Goal: Task Accomplishment & Management: Complete application form

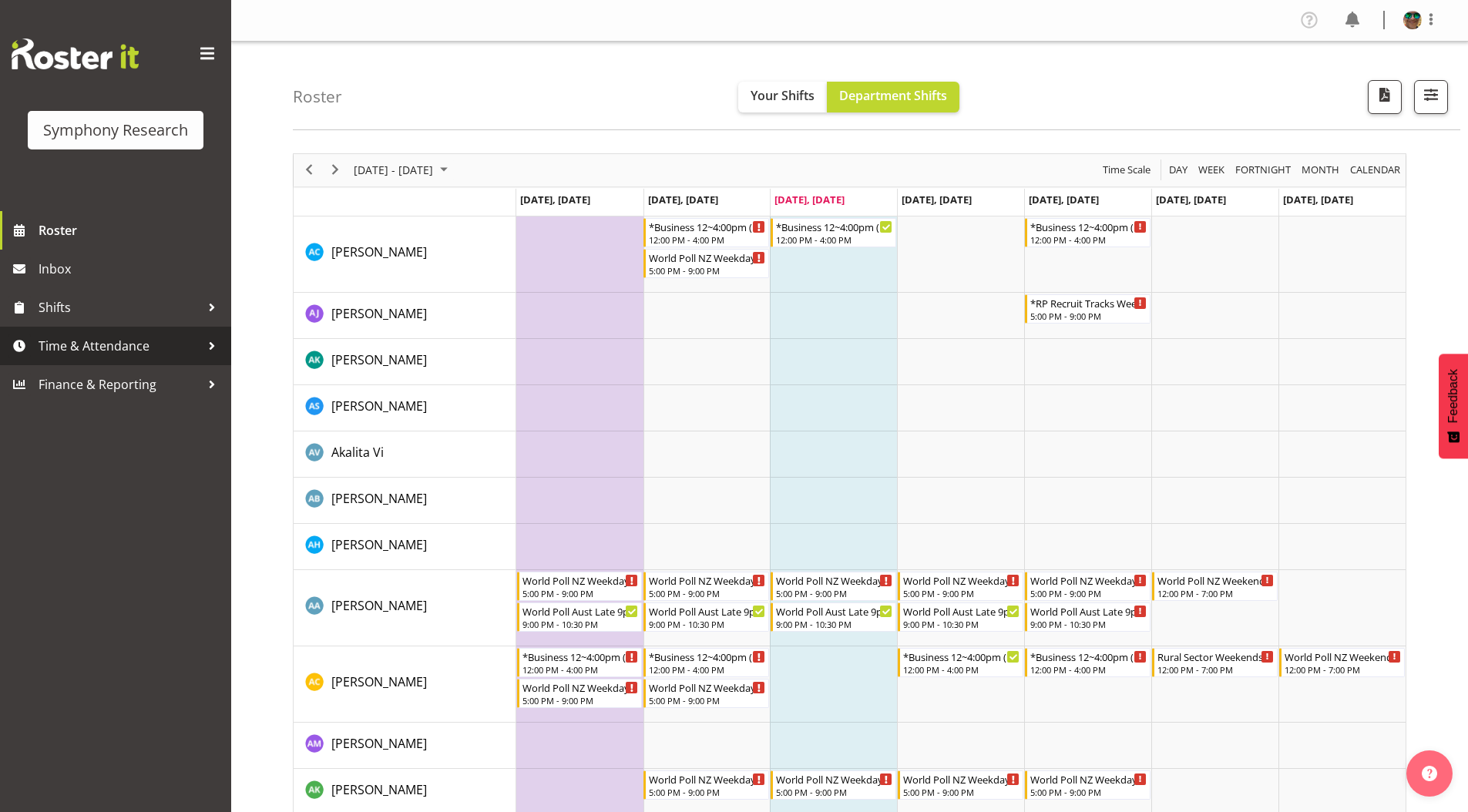
click at [114, 341] on span "Time & Attendance" at bounding box center [119, 345] width 162 height 23
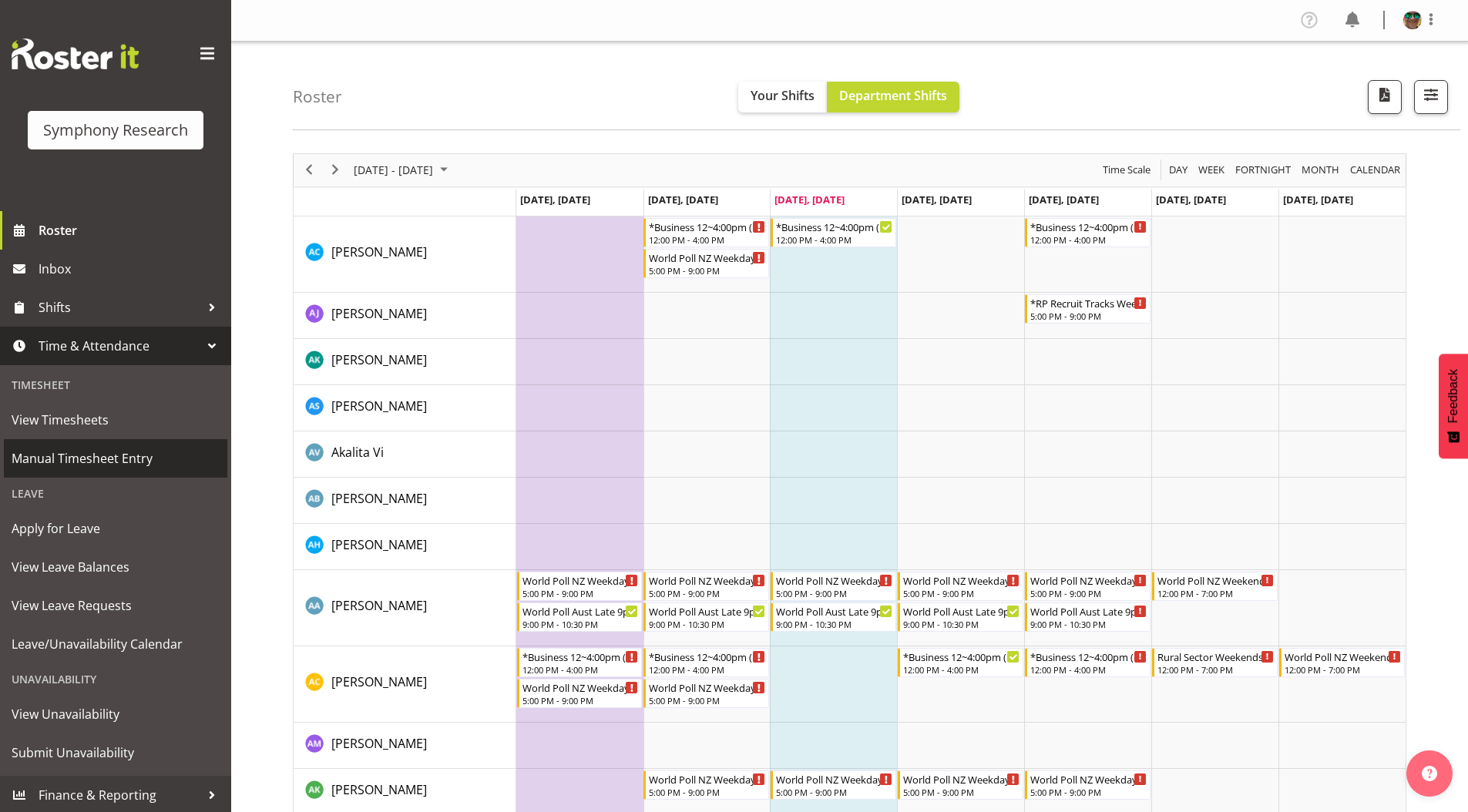
click at [74, 455] on span "Manual Timesheet Entry" at bounding box center [115, 458] width 208 height 23
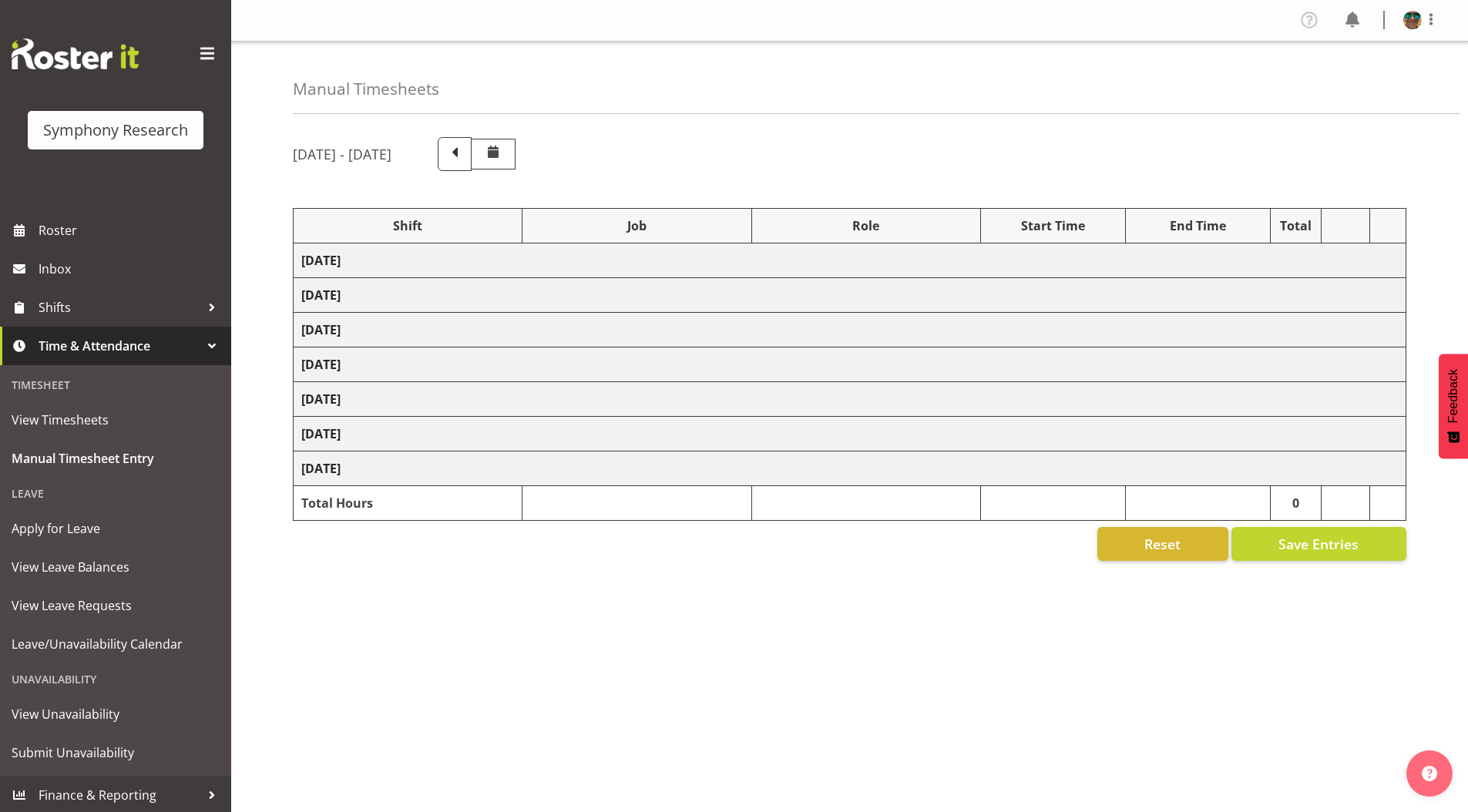
select select "4583"
select select "743"
select select "4583"
select select "10242"
select select "4583"
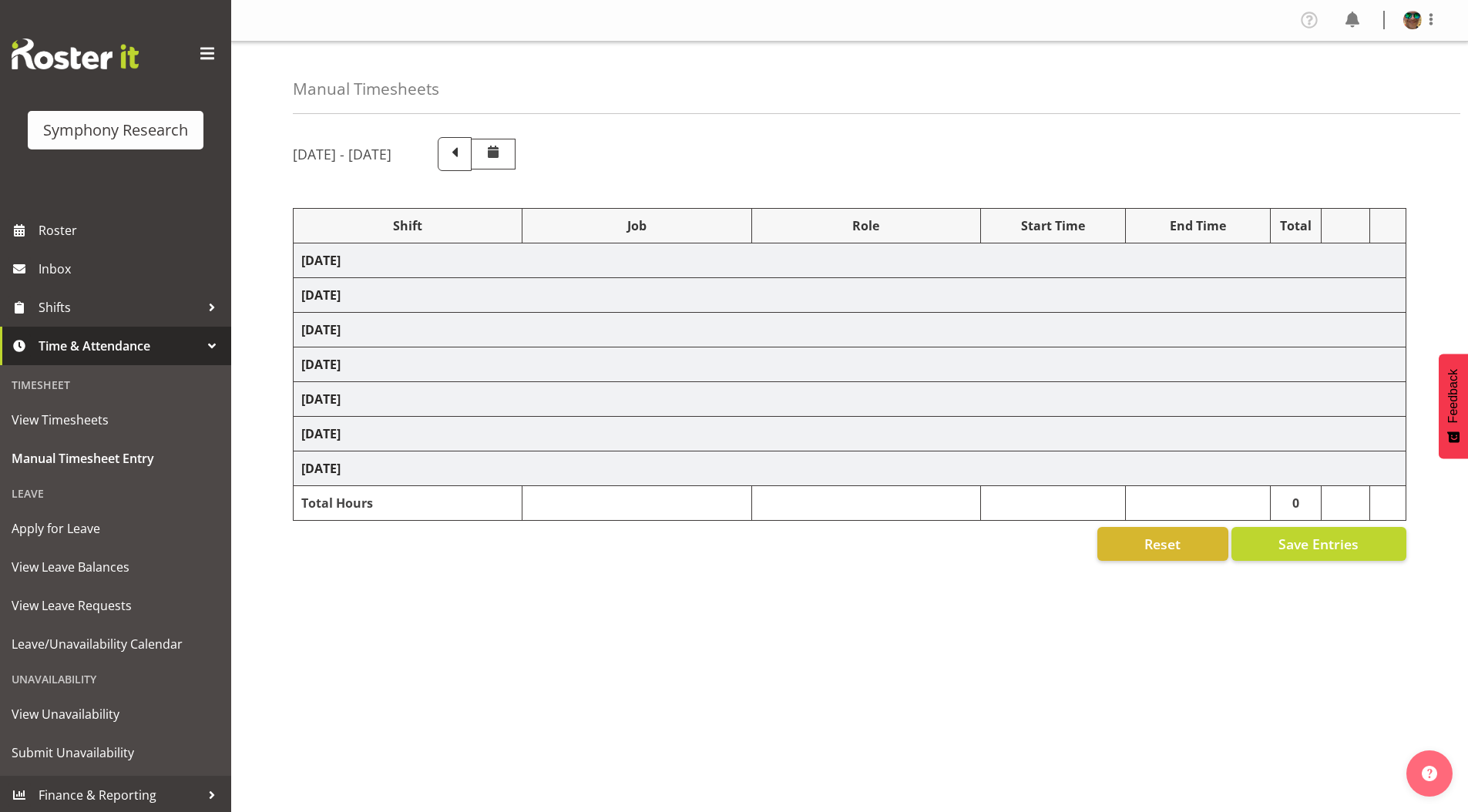
select select "10242"
select select "4583"
select select "9426"
select select "4583"
select select "10631"
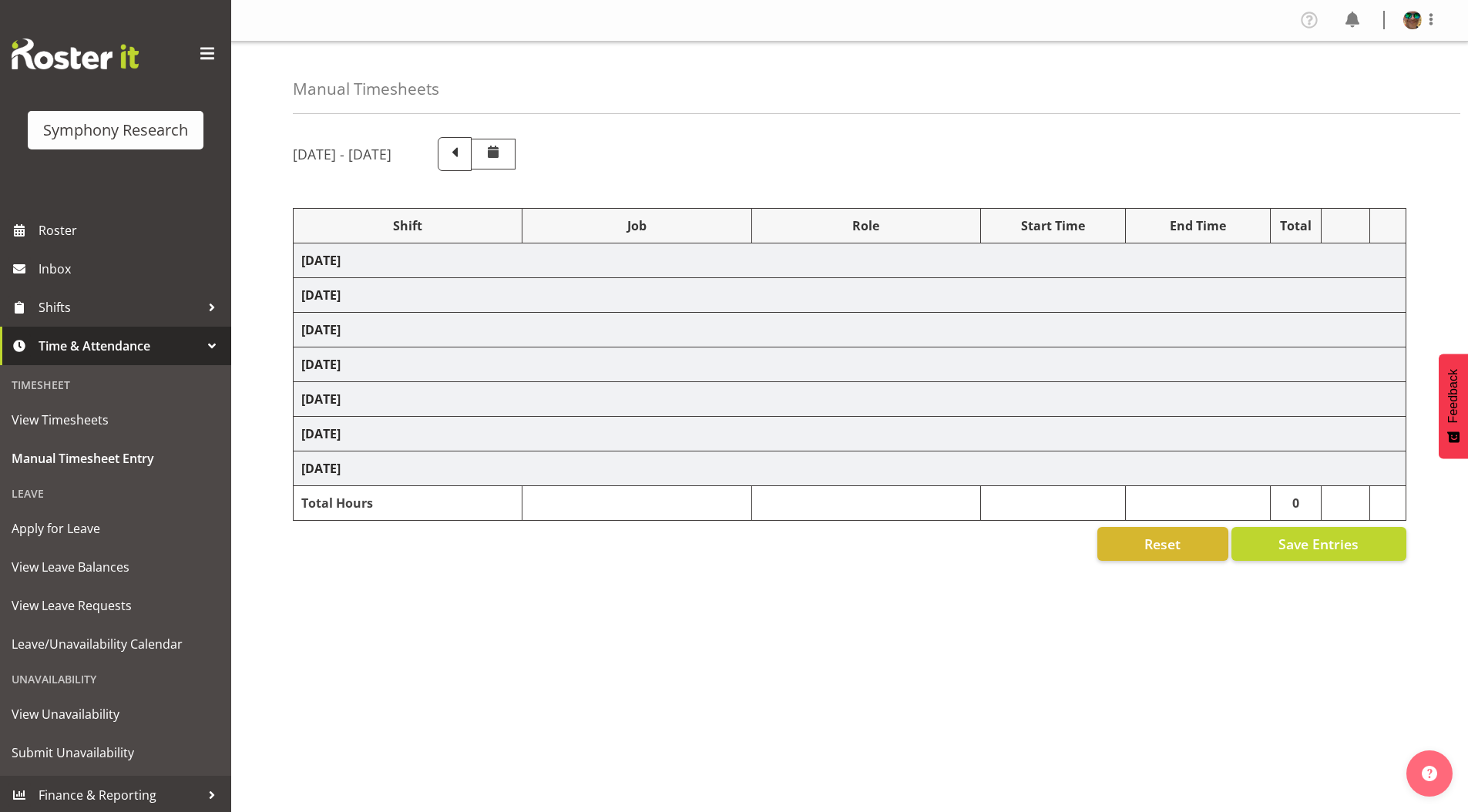
select select "4583"
select select "10633"
select select "4583"
select select "10587"
select select "4583"
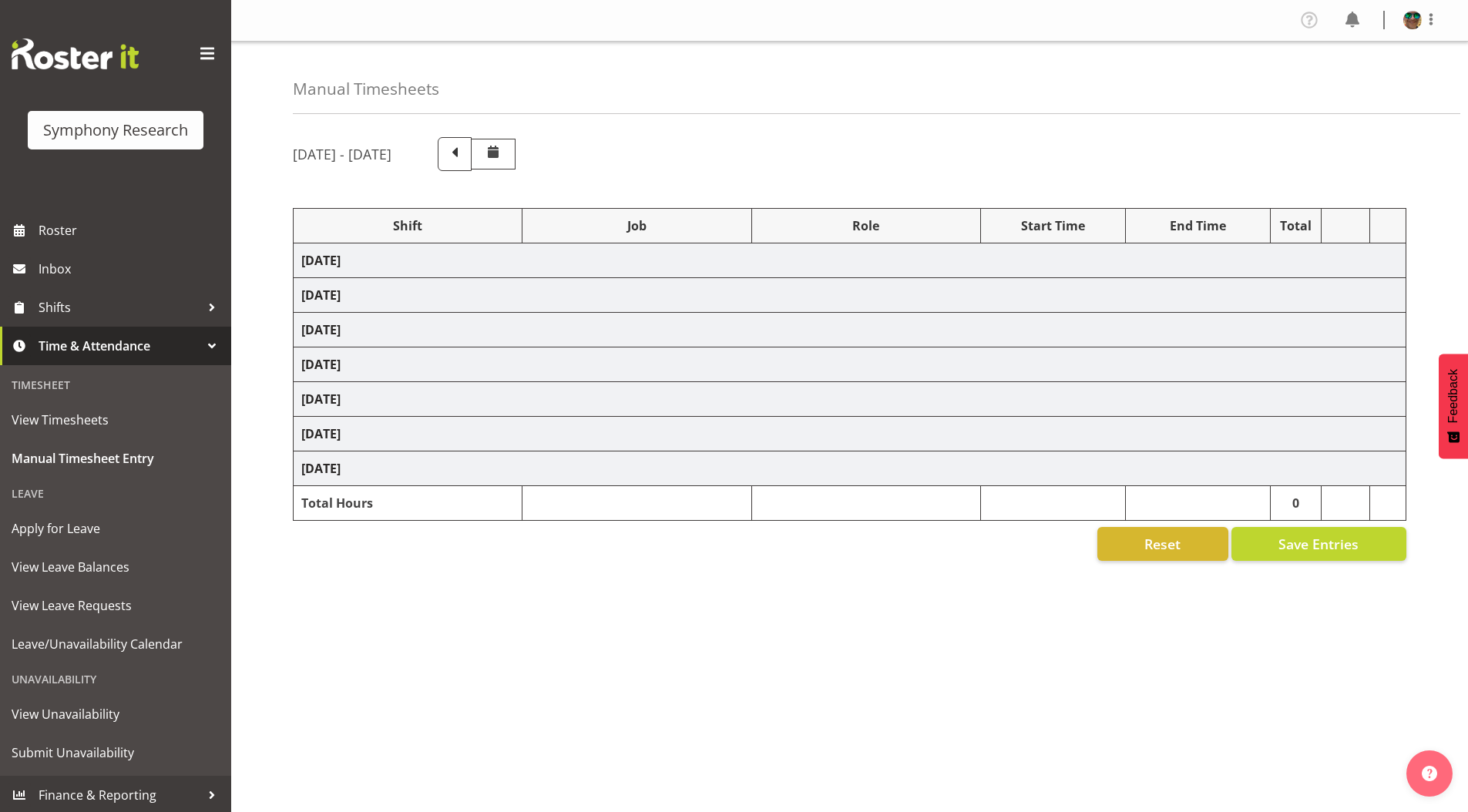
select select "10242"
select select "4583"
select select "9426"
select select "4583"
select select "10242"
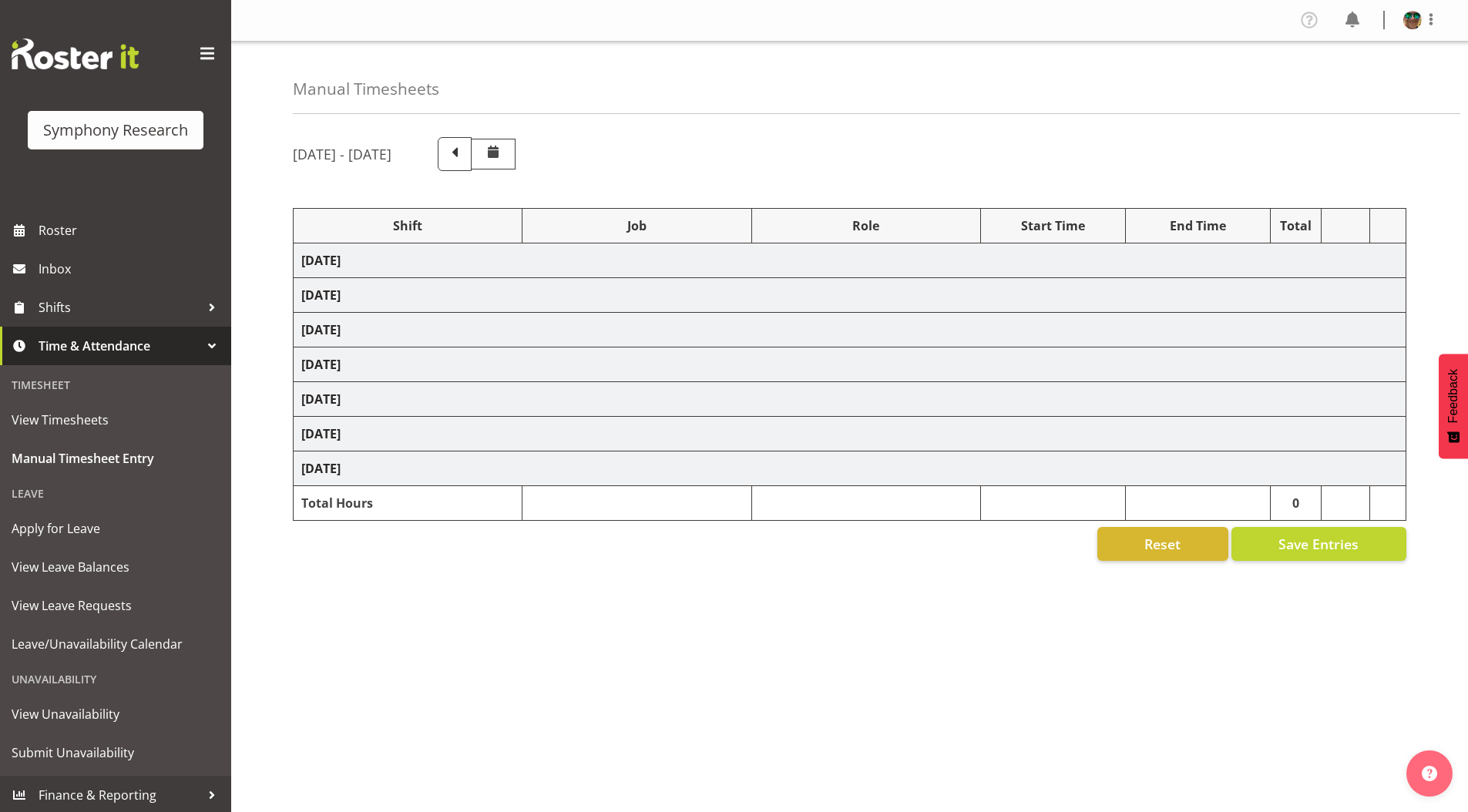
select select "4583"
select select "10633"
select select "4583"
select select "10631"
select select "4583"
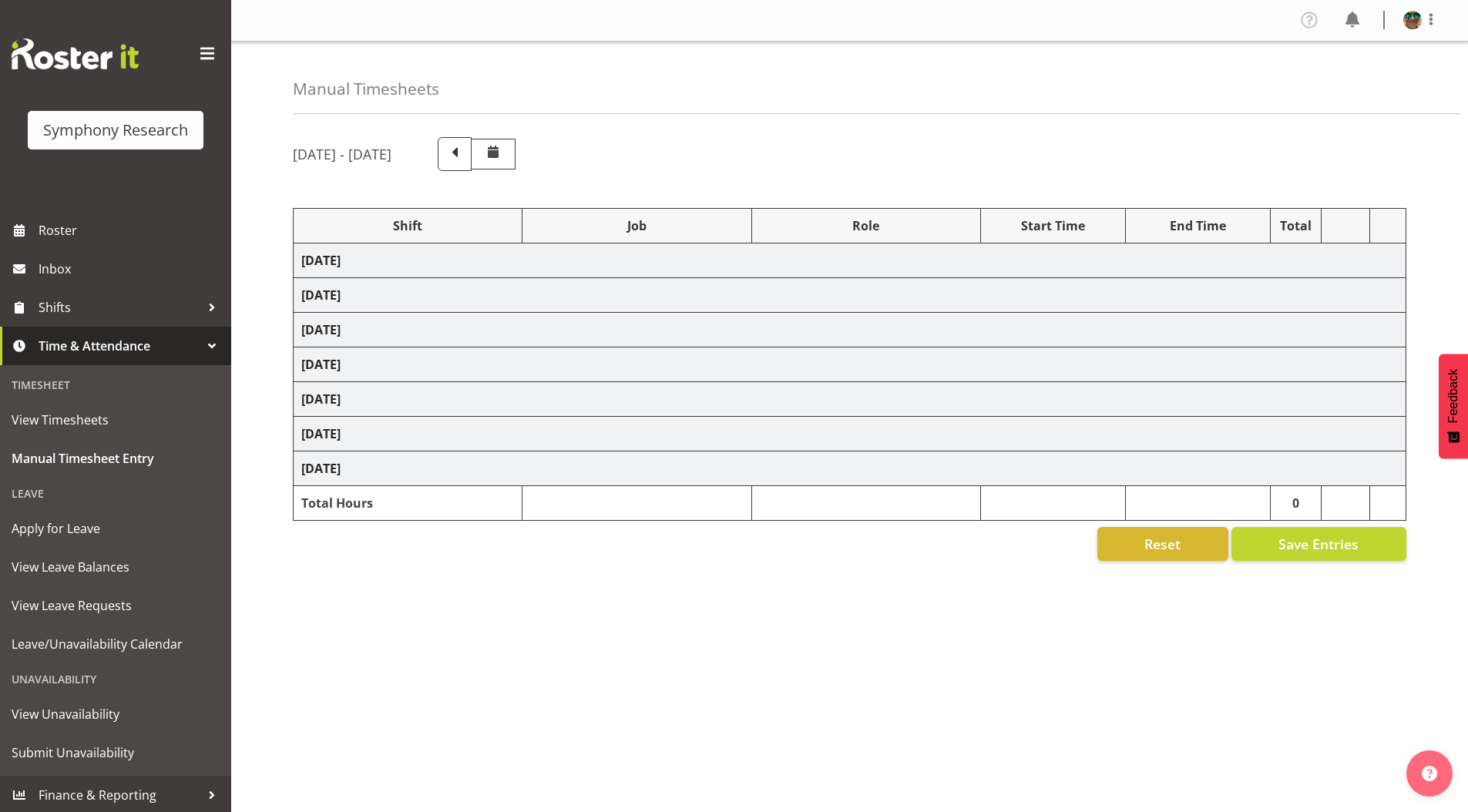
select select "10587"
select select "4583"
select select "10631"
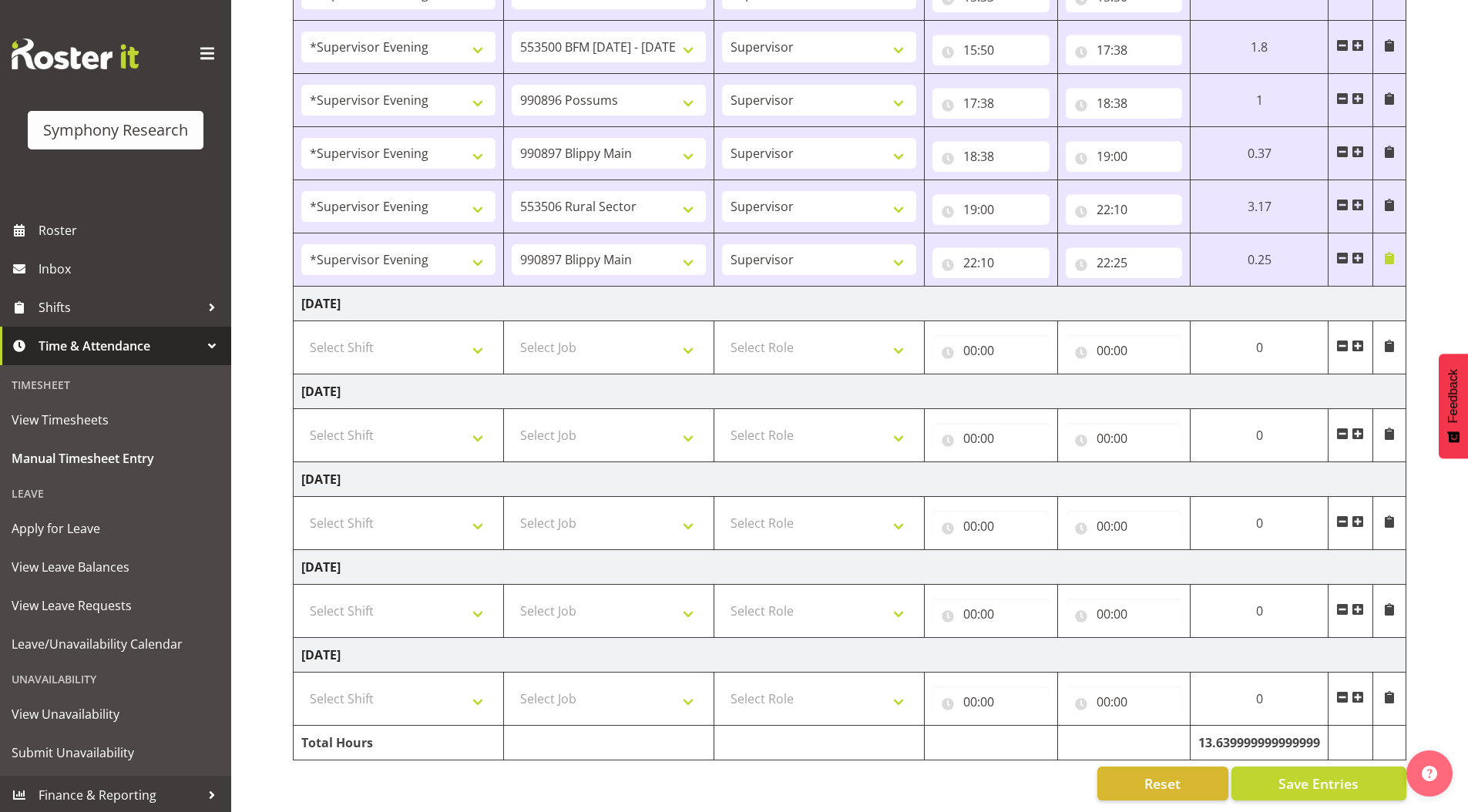
scroll to position [782, 0]
click at [1357, 340] on span at bounding box center [1357, 346] width 12 height 12
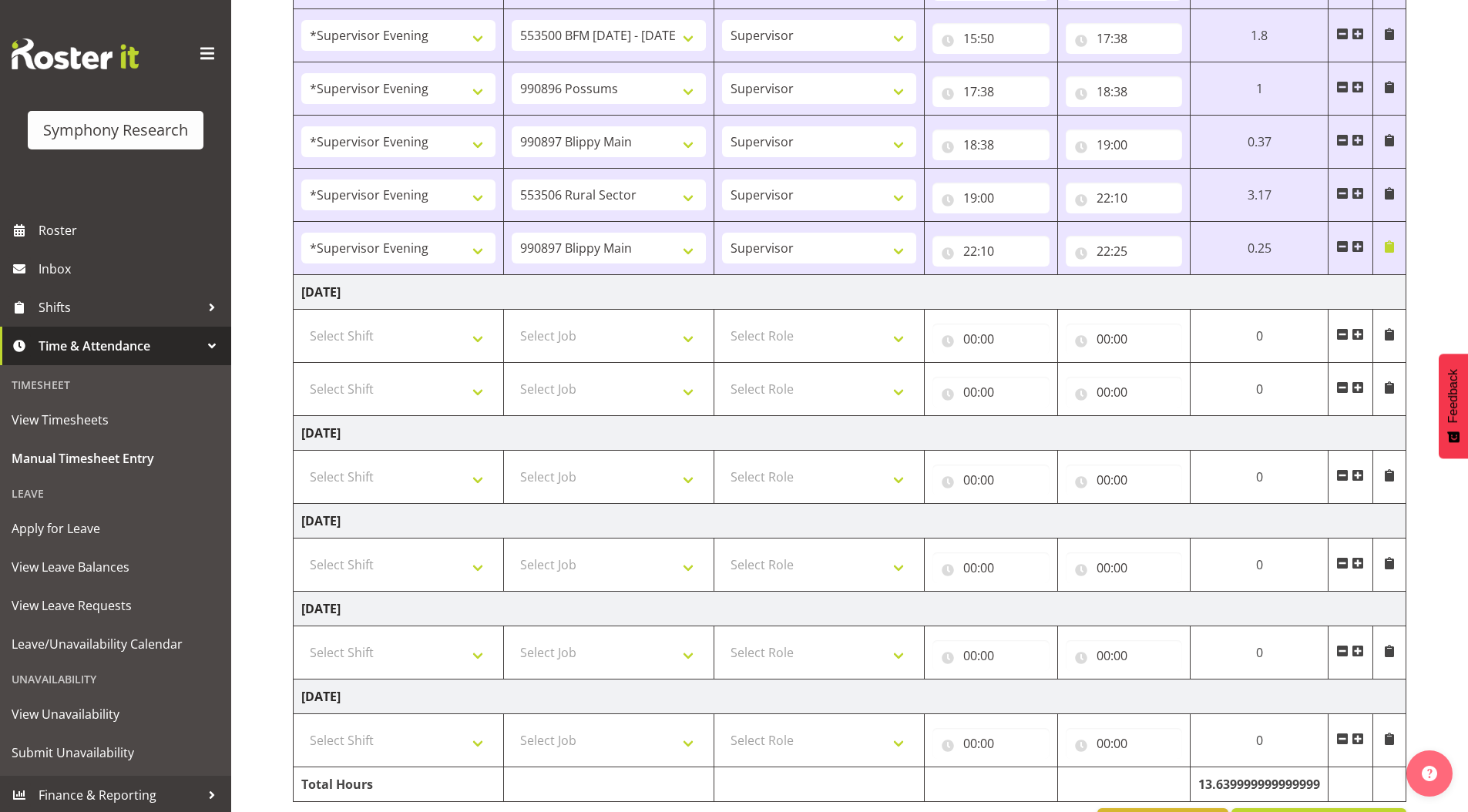
click at [1355, 389] on span at bounding box center [1357, 387] width 12 height 12
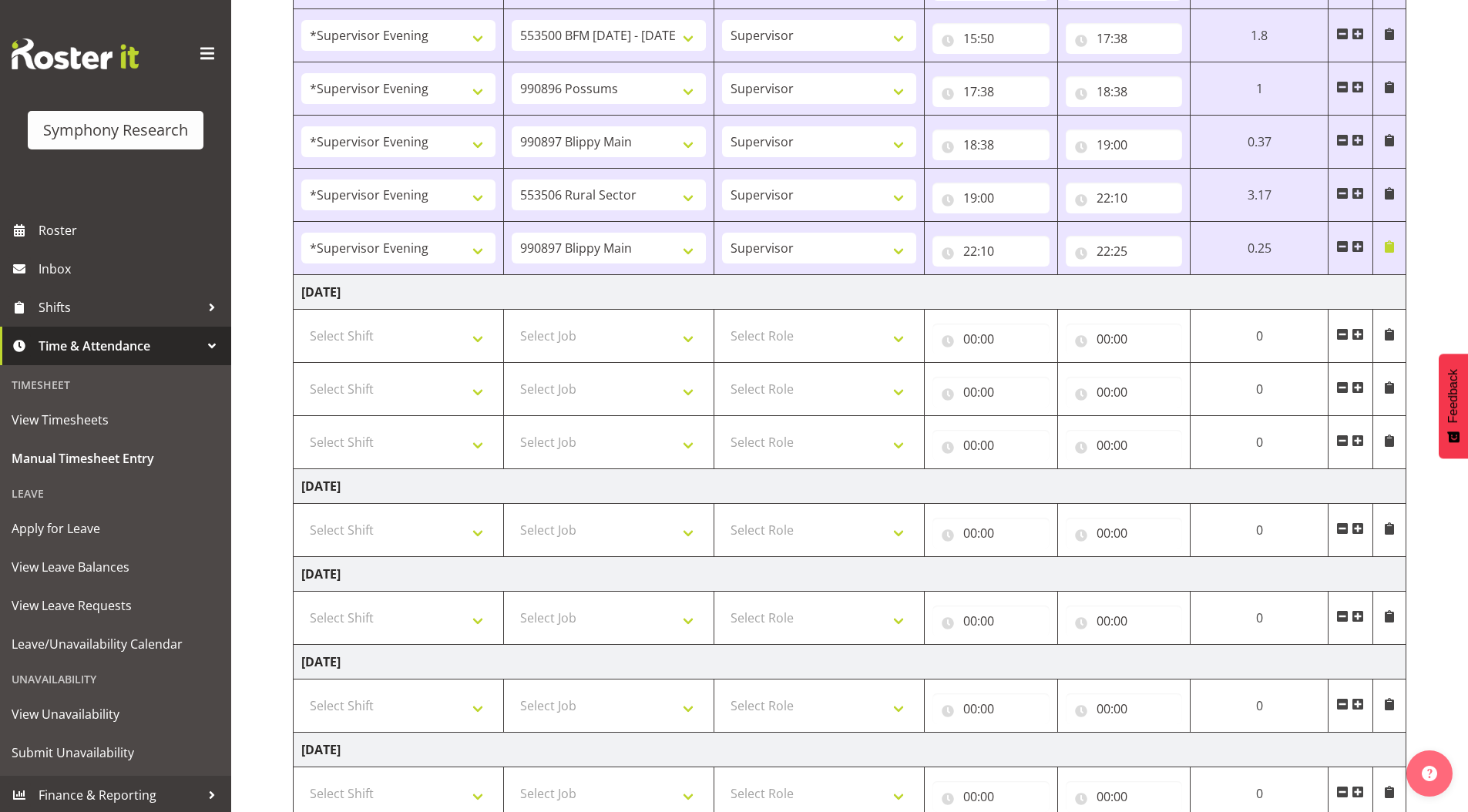
click at [1357, 444] on span at bounding box center [1357, 440] width 12 height 12
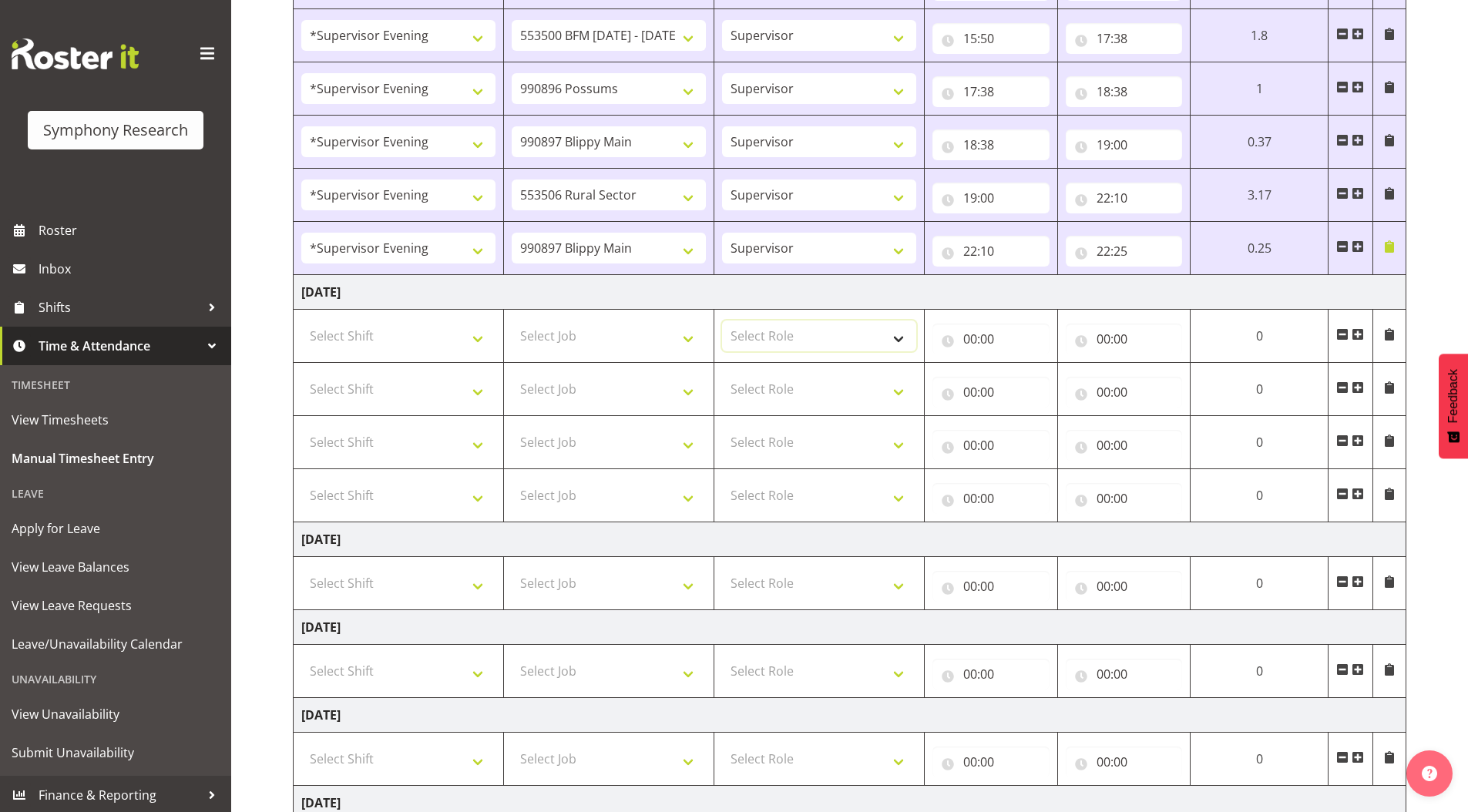
click at [770, 337] on select "Select Role Supervisor Briefing Interviewing" at bounding box center [819, 336] width 195 height 31
select select "45"
click at [722, 320] on select "Select Role Supervisor Briefing Interviewing" at bounding box center [819, 336] width 195 height 31
click at [752, 385] on select "Select Role Supervisor Briefing Interviewing" at bounding box center [819, 389] width 195 height 31
select select "45"
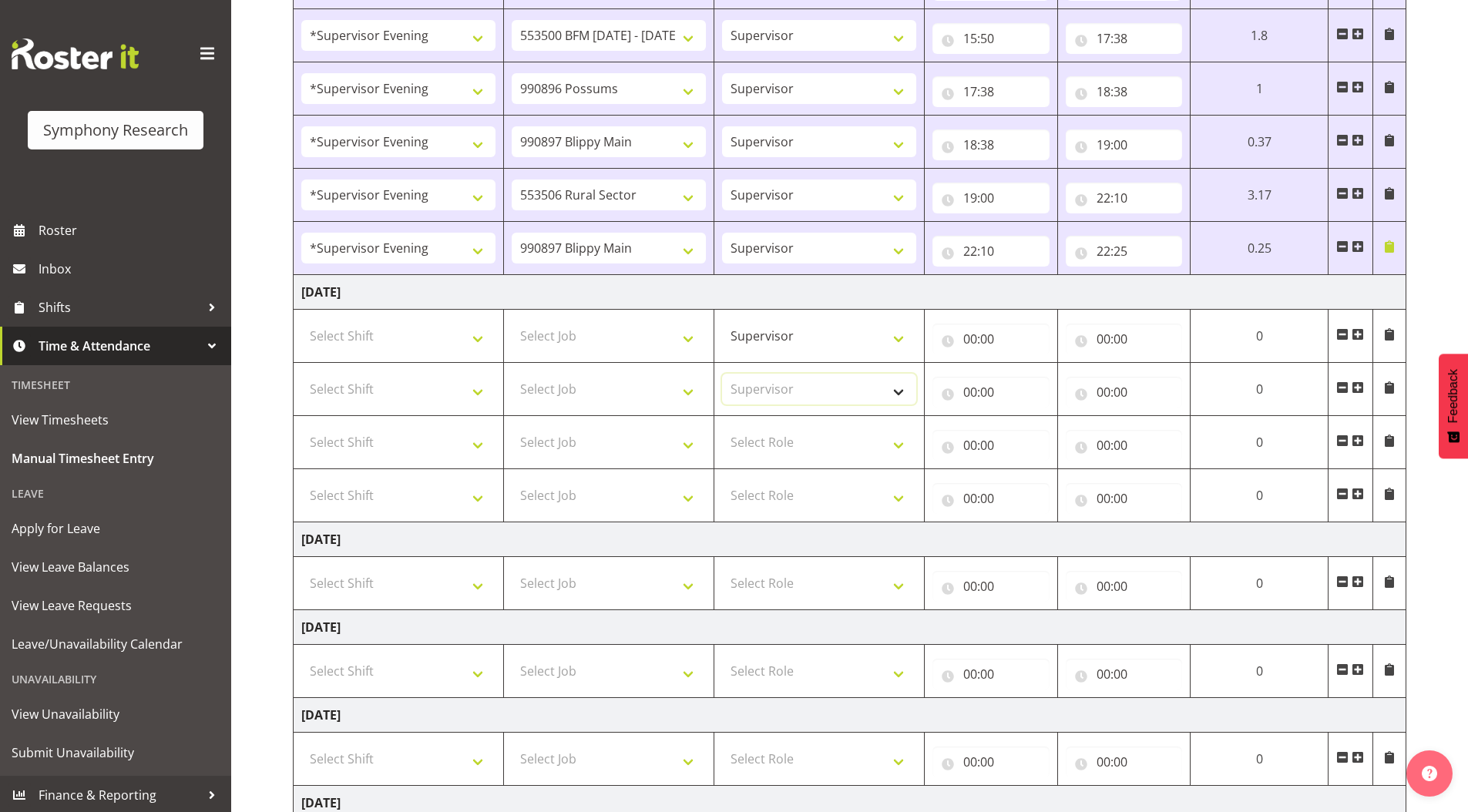
click at [722, 373] on select "Select Role Supervisor Briefing Interviewing" at bounding box center [819, 389] width 195 height 31
click at [770, 437] on select "Select Role Supervisor Briefing Interviewing" at bounding box center [819, 442] width 195 height 31
select select "45"
click at [722, 427] on select "Select Role Supervisor Briefing Interviewing" at bounding box center [819, 442] width 195 height 31
click at [768, 498] on select "Select Role Supervisor Briefing Interviewing" at bounding box center [819, 495] width 195 height 31
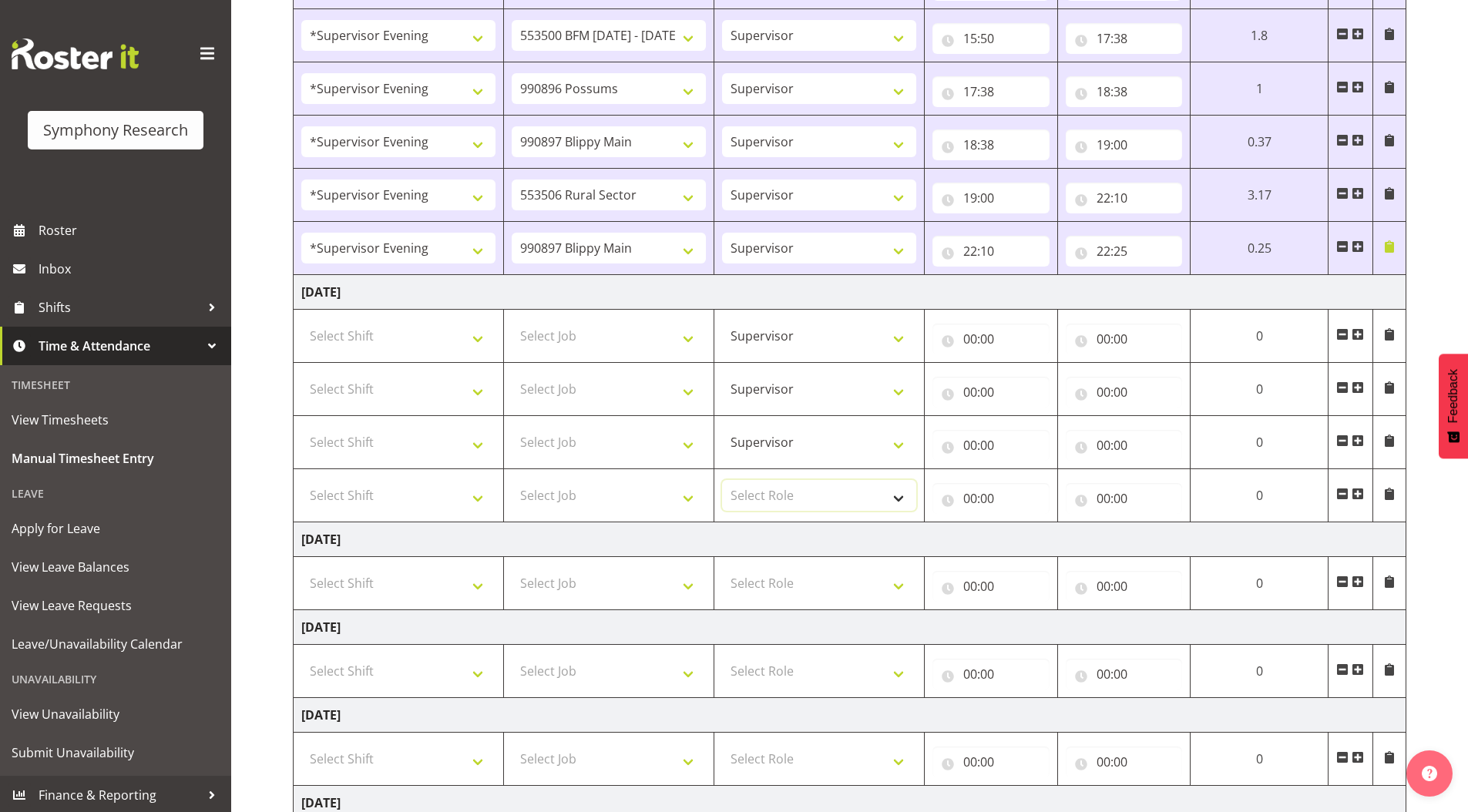
select select "45"
click at [722, 480] on select "Select Role Supervisor Briefing Interviewing" at bounding box center [819, 495] width 195 height 31
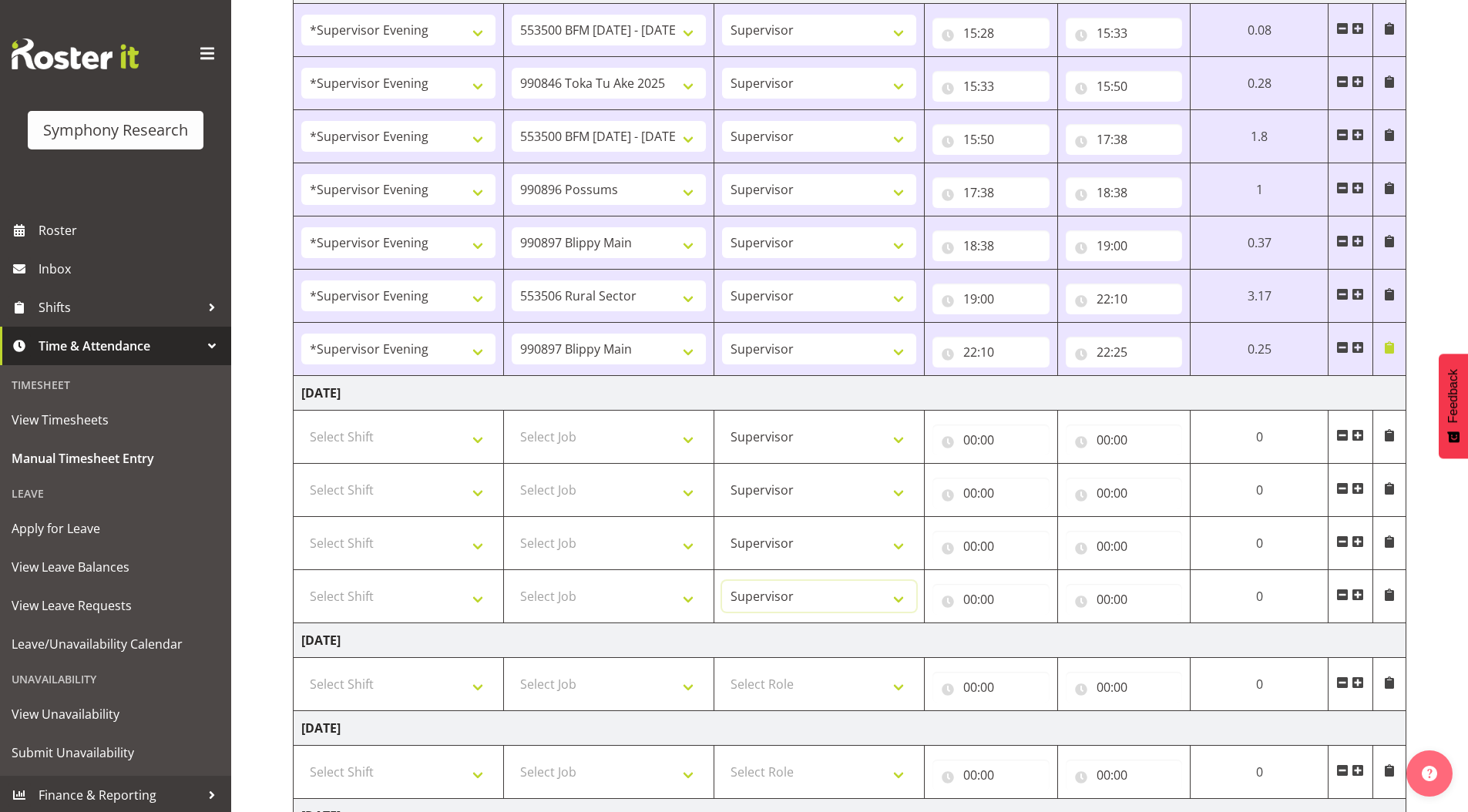
scroll to position [705, 0]
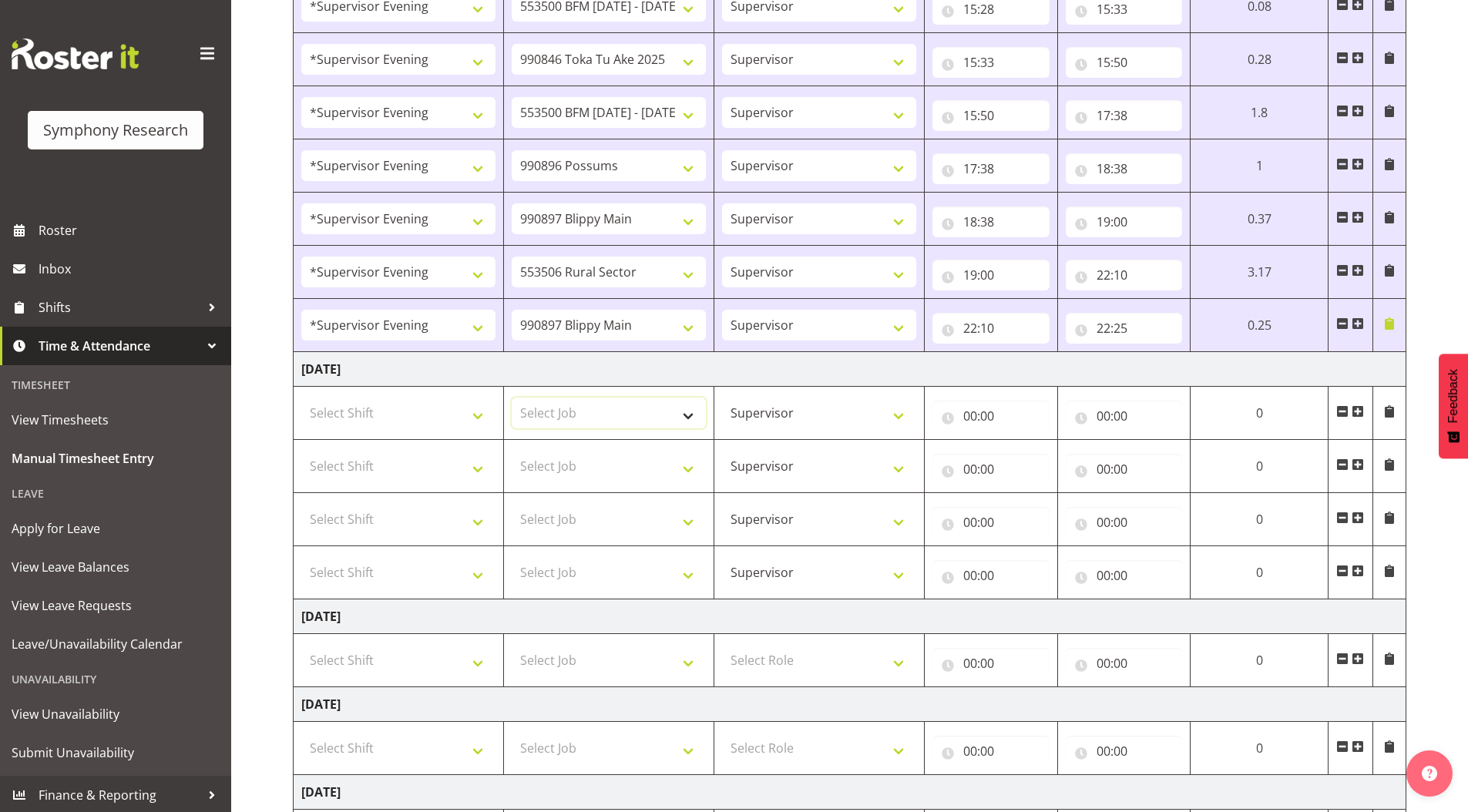
click at [541, 410] on select "Select Job 550060 IF Admin 553492 World Poll Aus Wave 2 Main 2025 553493 World …" at bounding box center [608, 413] width 195 height 31
select select "10242"
click at [512, 397] on select "Select Job 550060 IF Admin 553492 World Poll Aus Wave 2 Main 2025 553493 World …" at bounding box center [608, 413] width 195 height 31
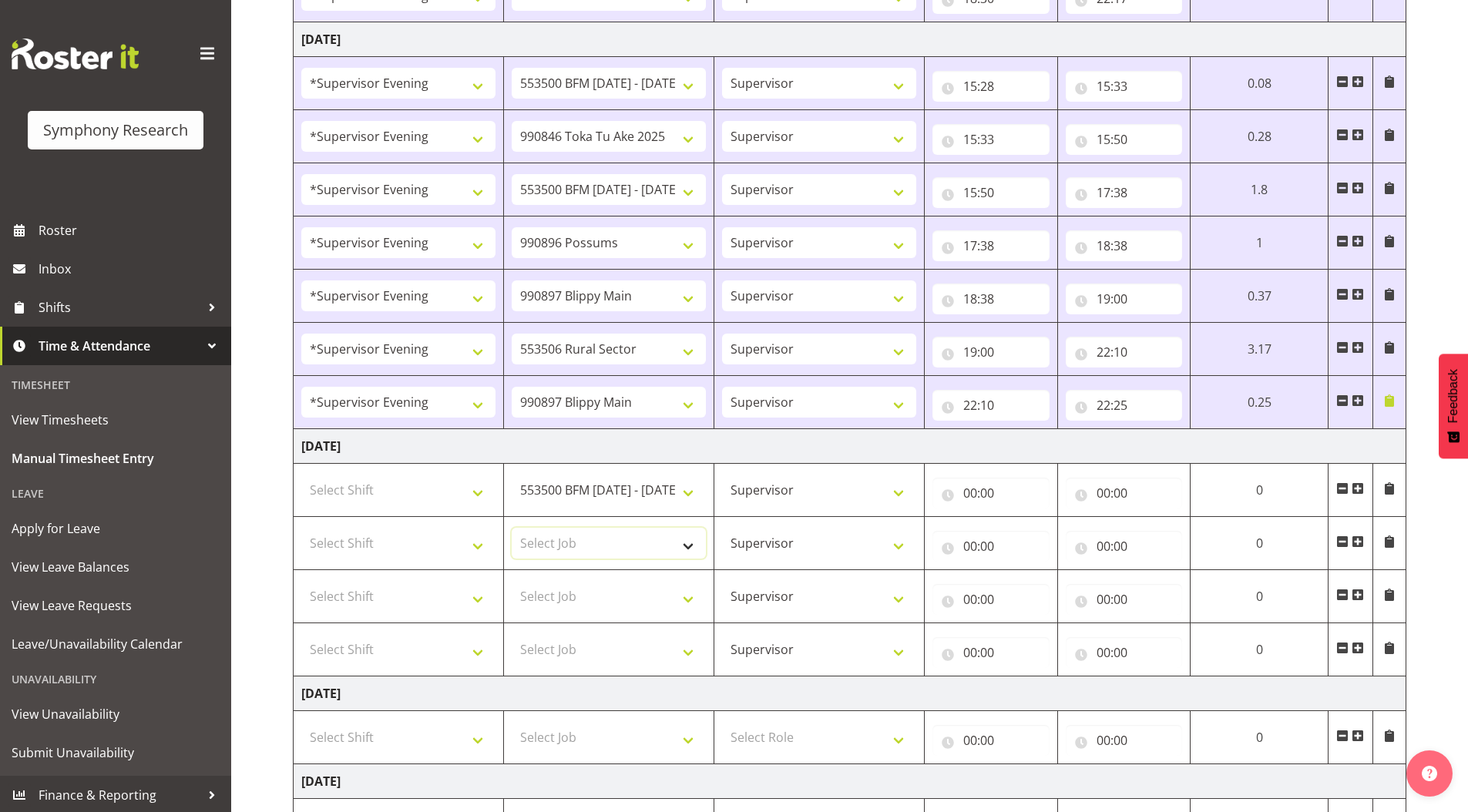
click at [576, 542] on select "Select Job 550060 IF Admin 553492 World Poll Aus Wave 2 Main 2025 553493 World …" at bounding box center [608, 543] width 195 height 31
select select "9426"
click at [512, 528] on select "Select Job 550060 IF Admin 553492 World Poll Aus Wave 2 Main 2025 553493 World …" at bounding box center [608, 543] width 195 height 31
drag, startPoint x: 590, startPoint y: 596, endPoint x: 590, endPoint y: 582, distance: 14.0
click at [590, 596] on select "Select Job 550060 IF Admin 553492 World Poll Aus Wave 2 Main 2025 553493 World …" at bounding box center [608, 596] width 195 height 31
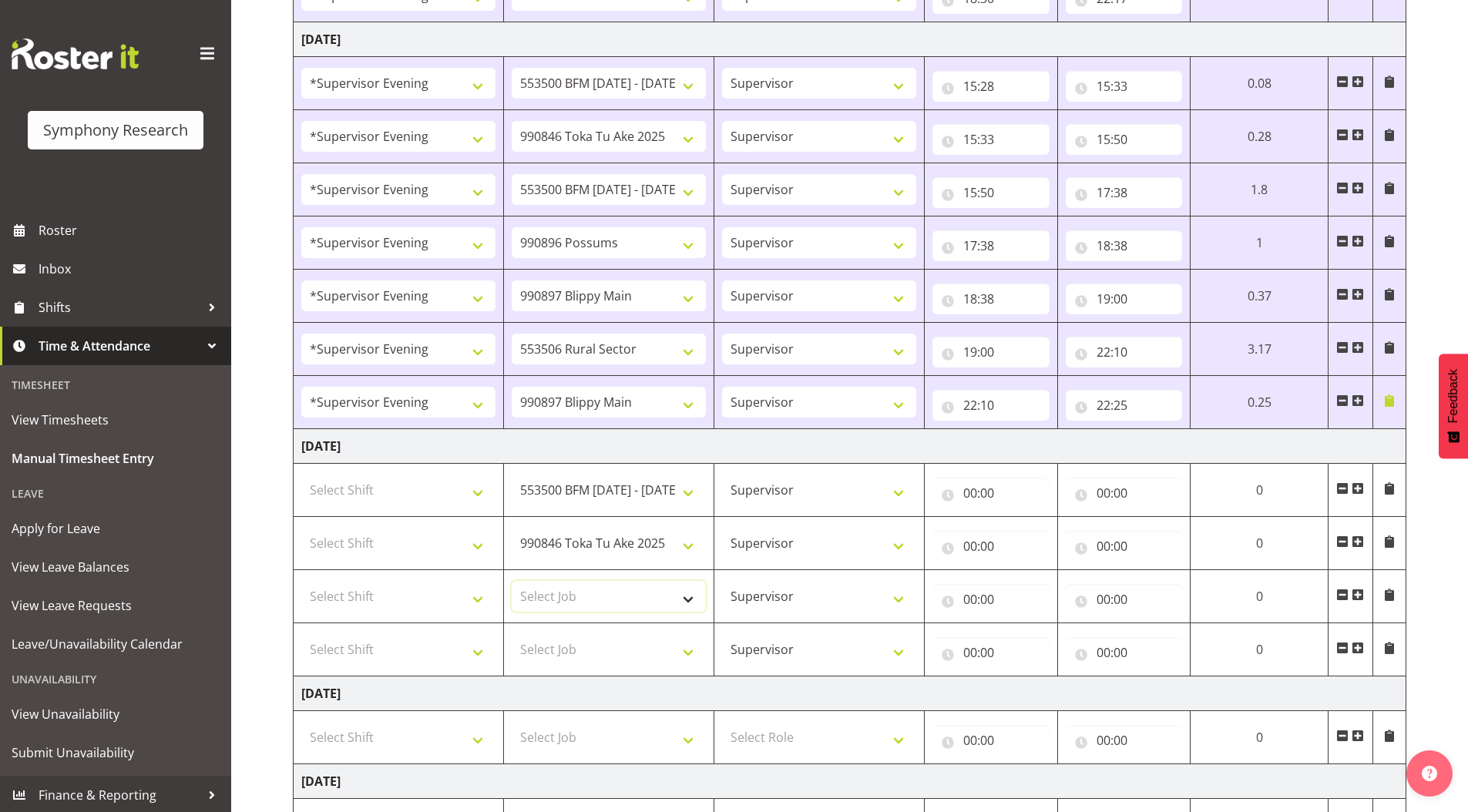
select select "10242"
click at [512, 581] on select "Select Job 550060 IF Admin 553492 World Poll Aus Wave 2 Main 2025 553493 World …" at bounding box center [608, 596] width 195 height 31
click at [546, 653] on select "Select Job 550060 IF Admin 553492 World Poll Aus Wave 2 Main 2025 553493 World …" at bounding box center [608, 649] width 195 height 31
select select "10633"
click at [512, 634] on select "Select Job 550060 IF Admin 553492 World Poll Aus Wave 2 Main 2025 553493 World …" at bounding box center [608, 649] width 195 height 31
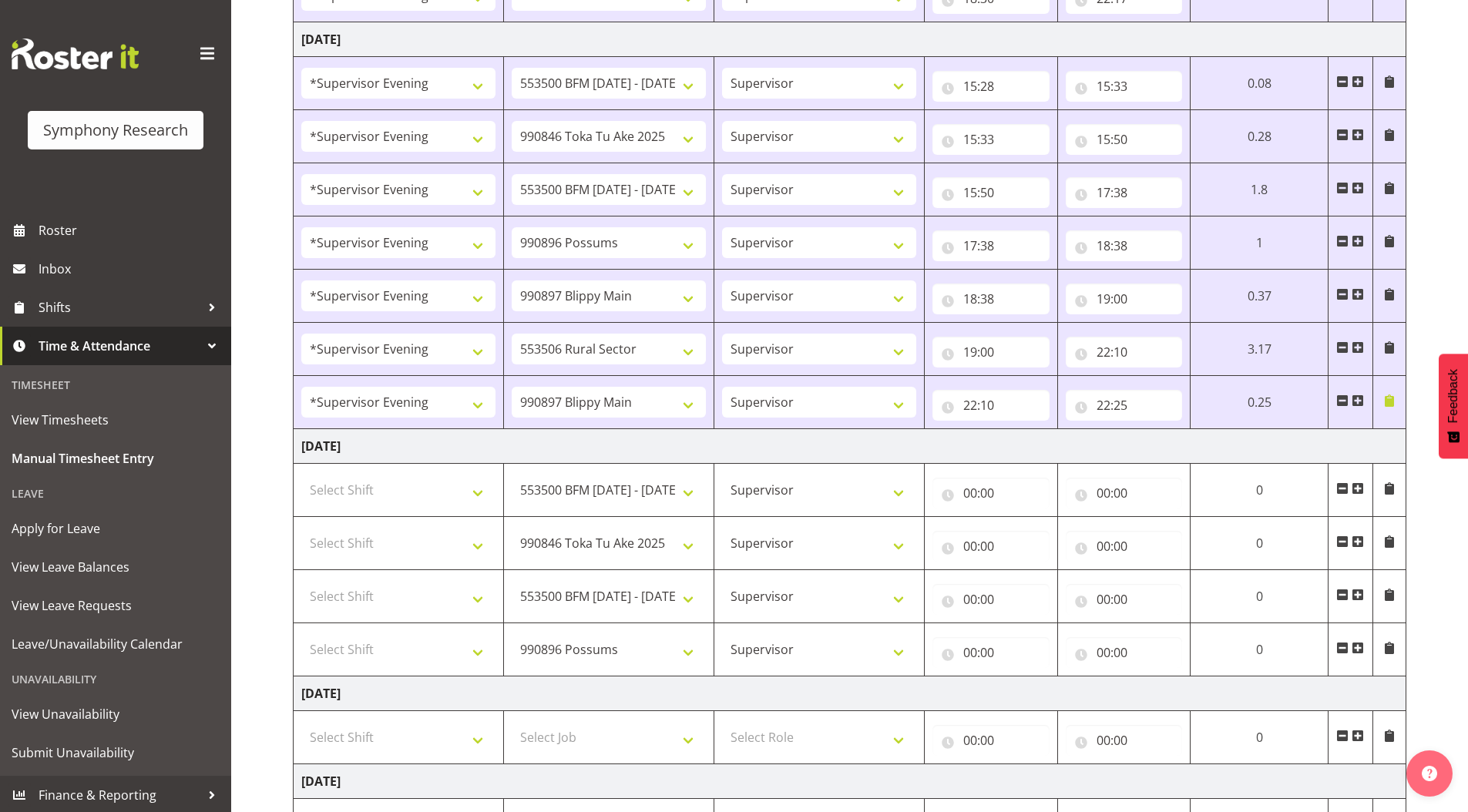
click at [1360, 647] on span at bounding box center [1357, 648] width 12 height 12
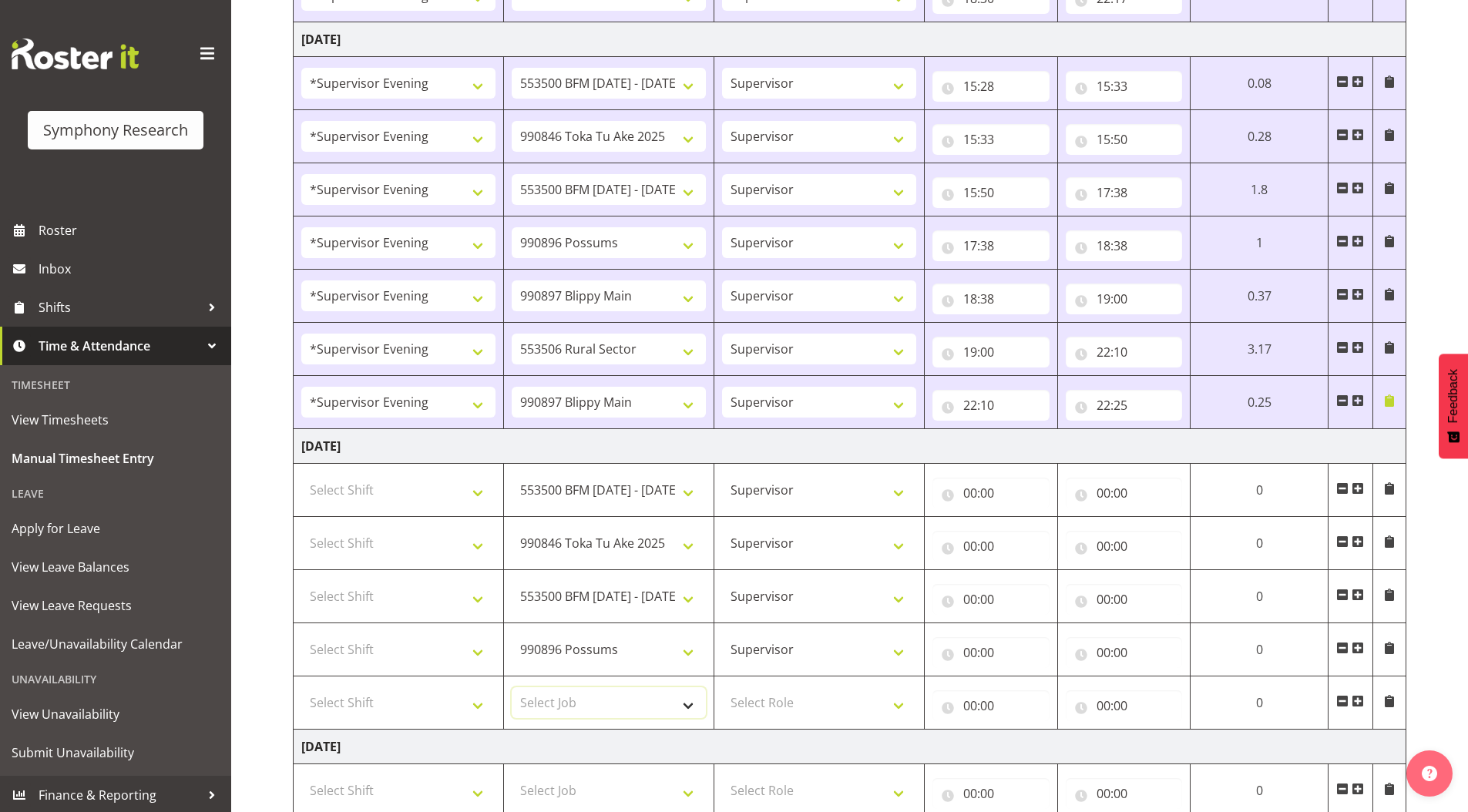
click at [566, 700] on select "Select Job 550060 IF Admin 553492 World Poll Aus Wave 2 Main 2025 553493 World …" at bounding box center [608, 702] width 195 height 31
select select "10587"
click at [512, 687] on select "Select Job 550060 IF Admin 553492 World Poll Aus Wave 2 Main 2025 553493 World …" at bounding box center [608, 702] width 195 height 31
click at [386, 487] on select "Select Shift !!Weekend Residential (Roster IT Shift Label) *Business 9/10am ~ 4…" at bounding box center [398, 490] width 195 height 31
select select "4583"
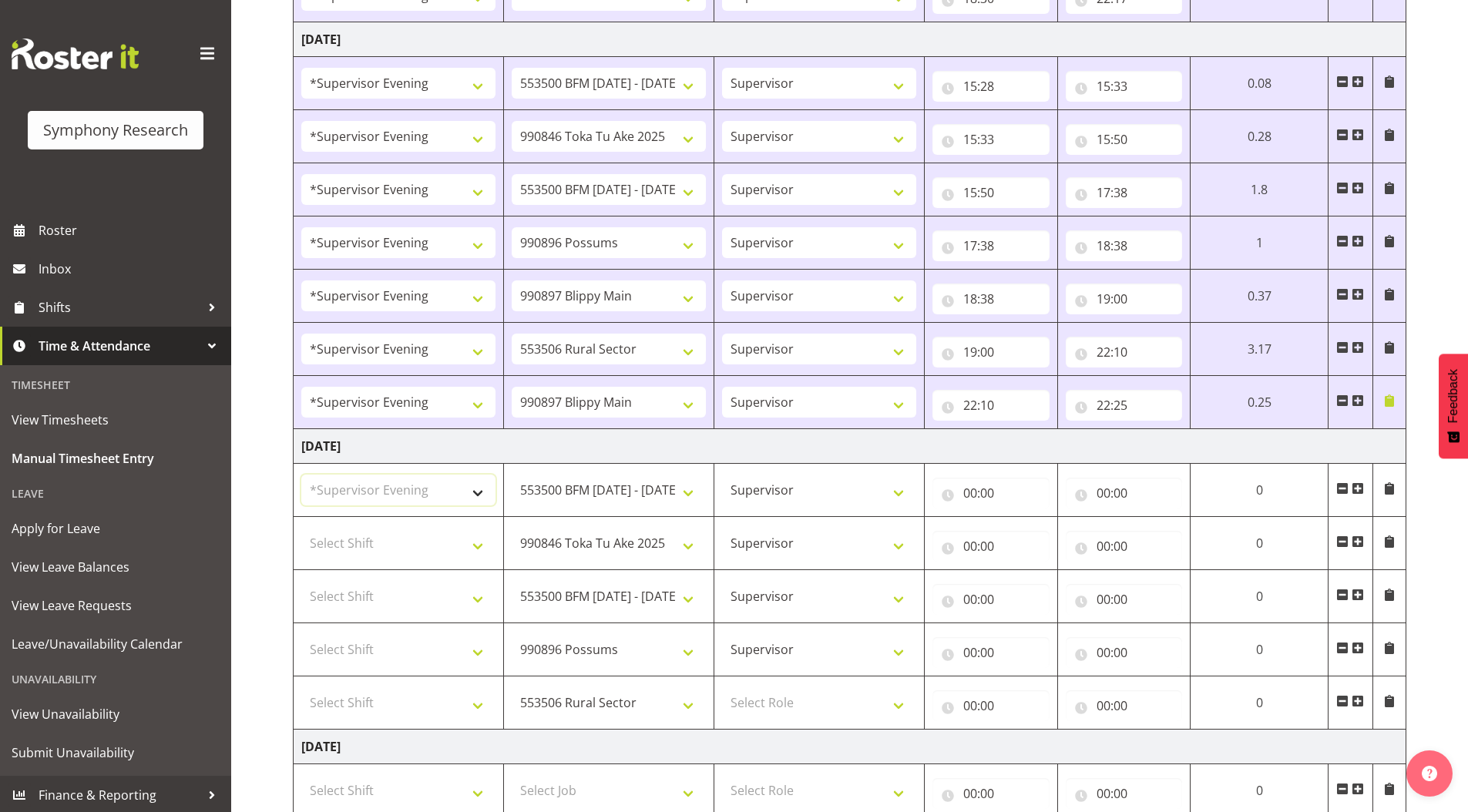
click at [302, 475] on select "Select Shift !!Weekend Residential (Roster IT Shift Label) *Business 9/10am ~ 4…" at bounding box center [398, 490] width 195 height 31
click at [363, 542] on select "Select Shift !!Weekend Residential (Roster IT Shift Label) *Business 9/10am ~ 4…" at bounding box center [398, 543] width 195 height 31
select select "4583"
click at [302, 528] on select "Select Shift !!Weekend Residential (Roster IT Shift Label) *Business 9/10am ~ 4…" at bounding box center [398, 543] width 195 height 31
click at [384, 600] on select "Select Shift !!Weekend Residential (Roster IT Shift Label) *Business 9/10am ~ 4…" at bounding box center [398, 596] width 195 height 31
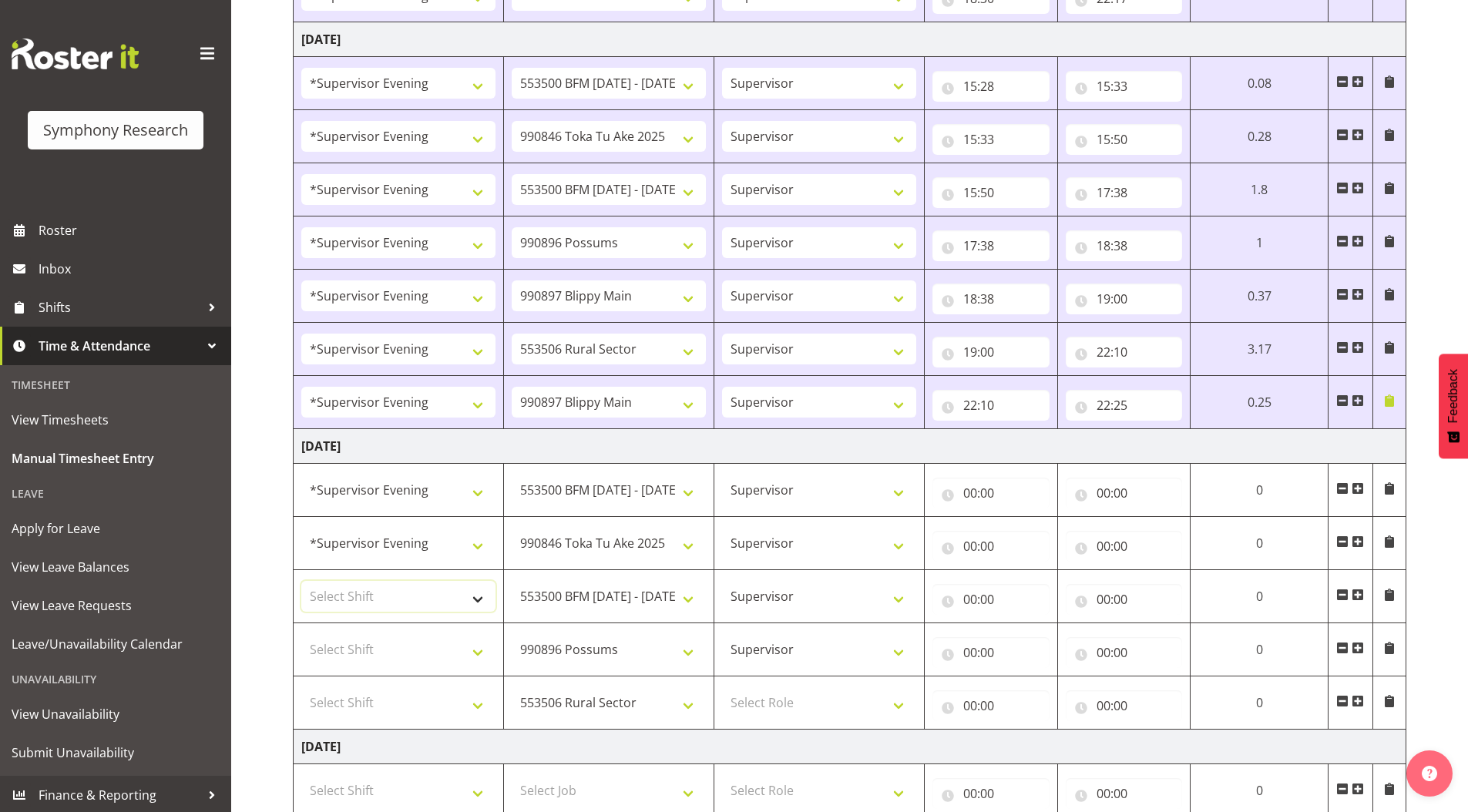
select select "4583"
click at [302, 581] on select "Select Shift !!Weekend Residential (Roster IT Shift Label) *Business 9/10am ~ 4…" at bounding box center [398, 596] width 195 height 31
click at [370, 656] on select "Select Shift !!Weekend Residential (Roster IT Shift Label) *Business 9/10am ~ 4…" at bounding box center [398, 649] width 195 height 31
select select "4583"
click at [302, 634] on select "Select Shift !!Weekend Residential (Roster IT Shift Label) *Business 9/10am ~ 4…" at bounding box center [398, 649] width 195 height 31
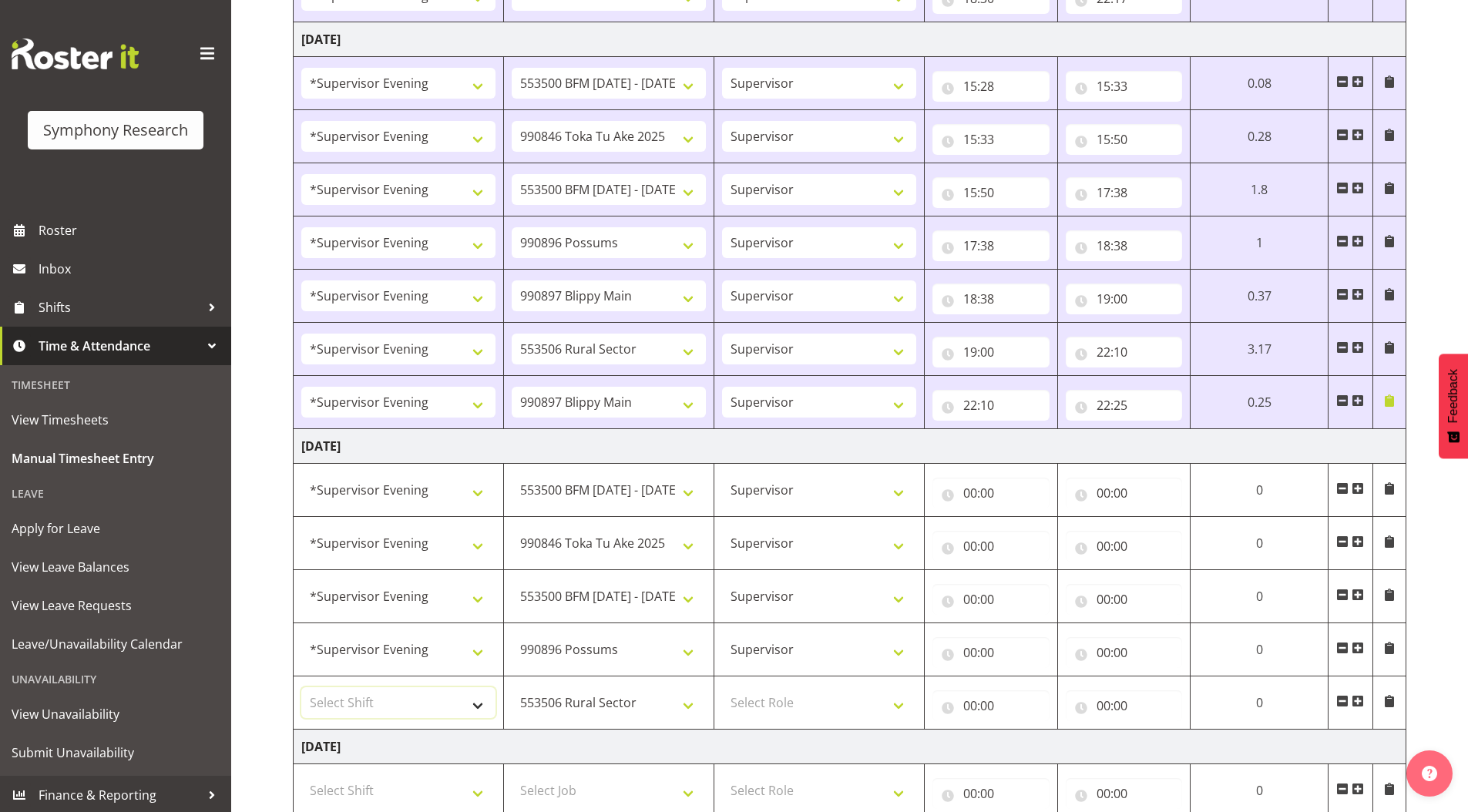
click at [357, 700] on select "Select Shift !!Weekend Residential (Roster IT Shift Label) *Business 9/10am ~ 4…" at bounding box center [398, 702] width 195 height 31
select select "4583"
click at [302, 687] on select "Select Shift !!Weekend Residential (Roster IT Shift Label) *Business 9/10am ~ 4…" at bounding box center [398, 702] width 195 height 31
click at [969, 490] on input "00:00" at bounding box center [991, 493] width 117 height 31
drag, startPoint x: 1027, startPoint y: 531, endPoint x: 1027, endPoint y: 522, distance: 9.0
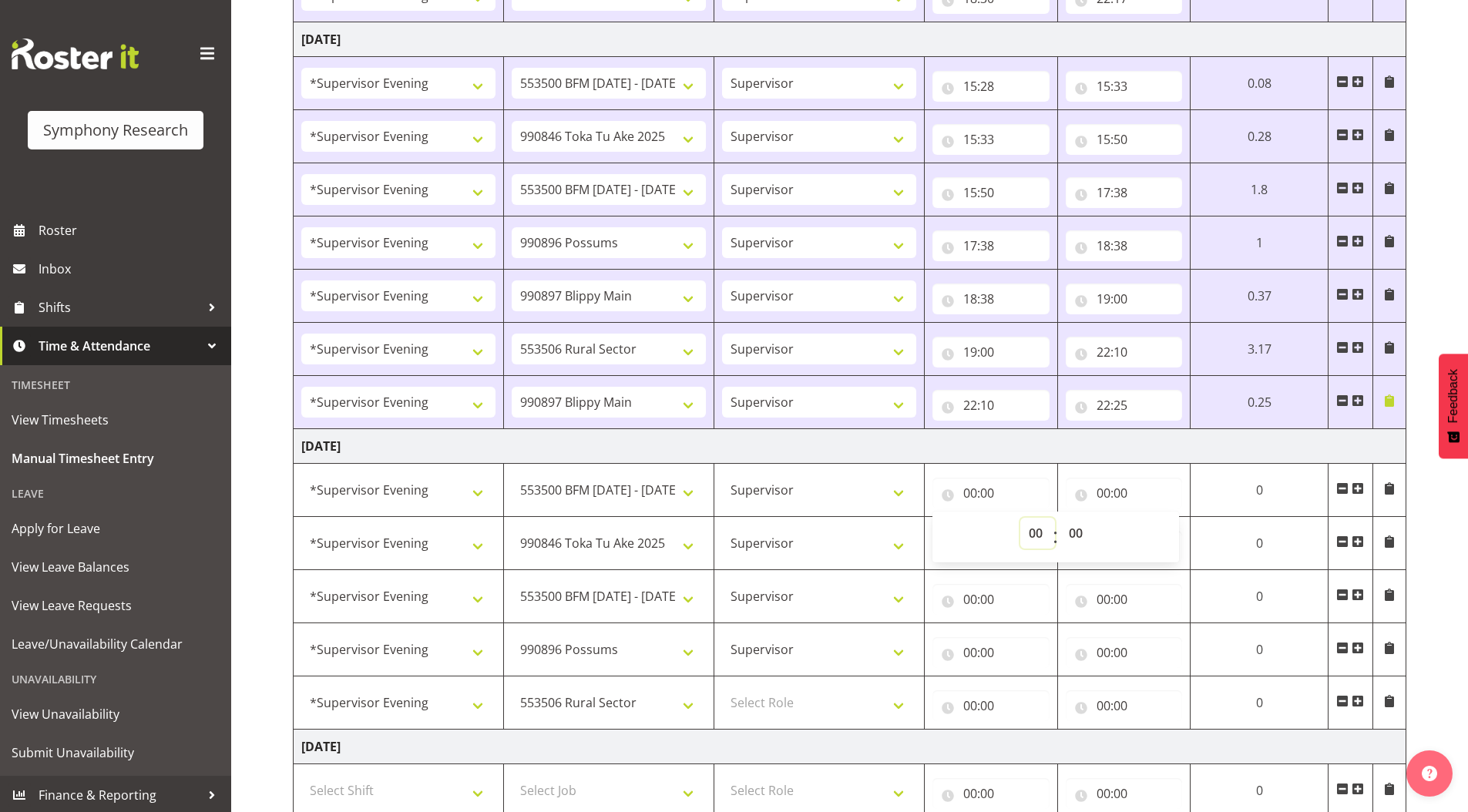
click at [1027, 531] on select "00 01 02 03 04 05 06 07 08 09 10 11 12 13 14 15 16 17 18 19 20 21 22 23" at bounding box center [1037, 533] width 34 height 31
select select "15"
click at [1055, 517] on select "00 01 02 03 04 05 06 07 08 09 10 11 12 13 14 15 16 17 18 19 20 21 22 23" at bounding box center [1037, 533] width 34 height 31
type input "15:00"
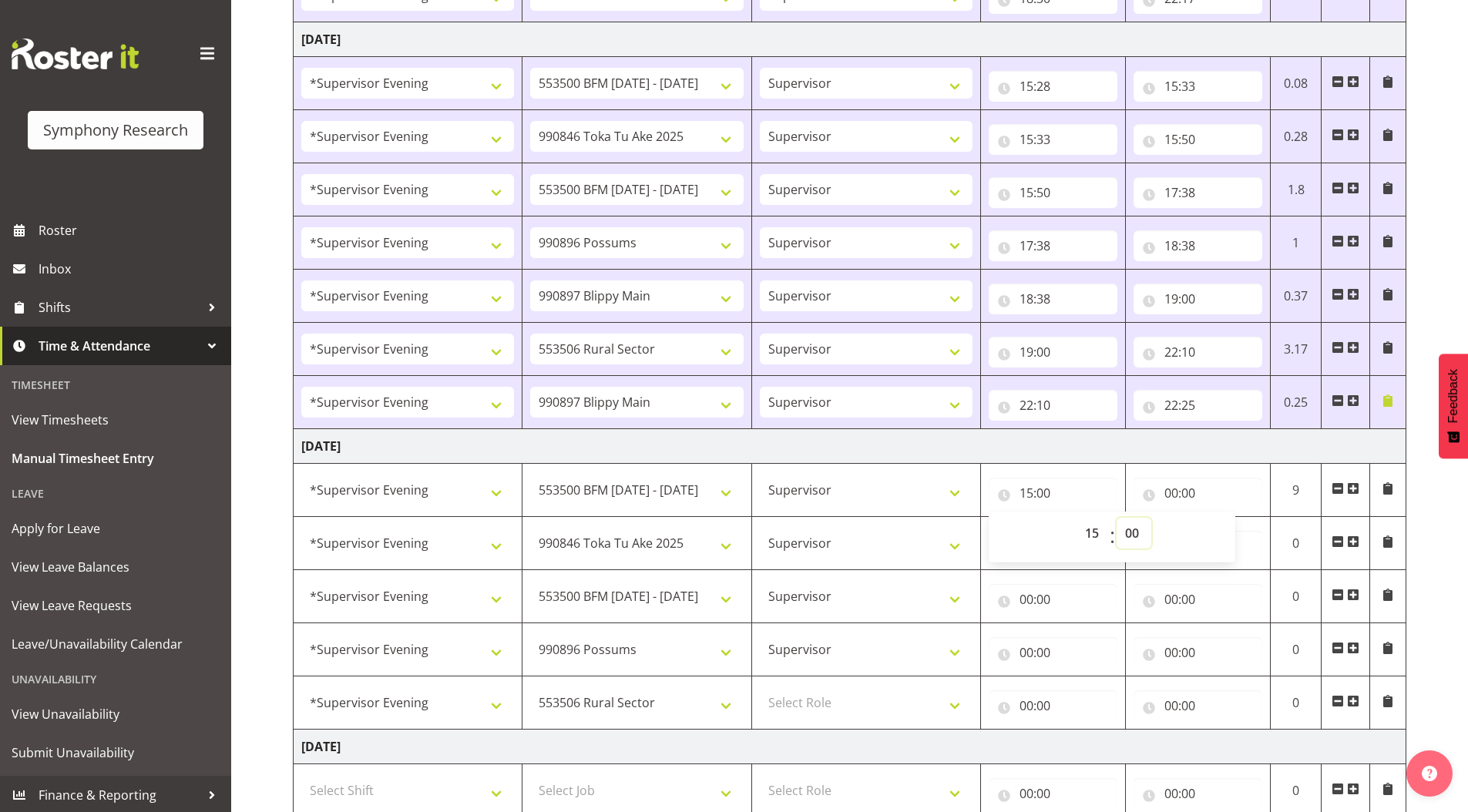
click at [1135, 532] on select "00 01 02 03 04 05 06 07 08 09 10 11 12 13 14 15 16 17 18 19 20 21 22 23 24 25 2…" at bounding box center [1134, 533] width 34 height 31
select select "22"
click at [1117, 517] on select "00 01 02 03 04 05 06 07 08 09 10 11 12 13 14 15 16 17 18 19 20 21 22 23 24 25 2…" at bounding box center [1134, 533] width 34 height 31
type input "15:22"
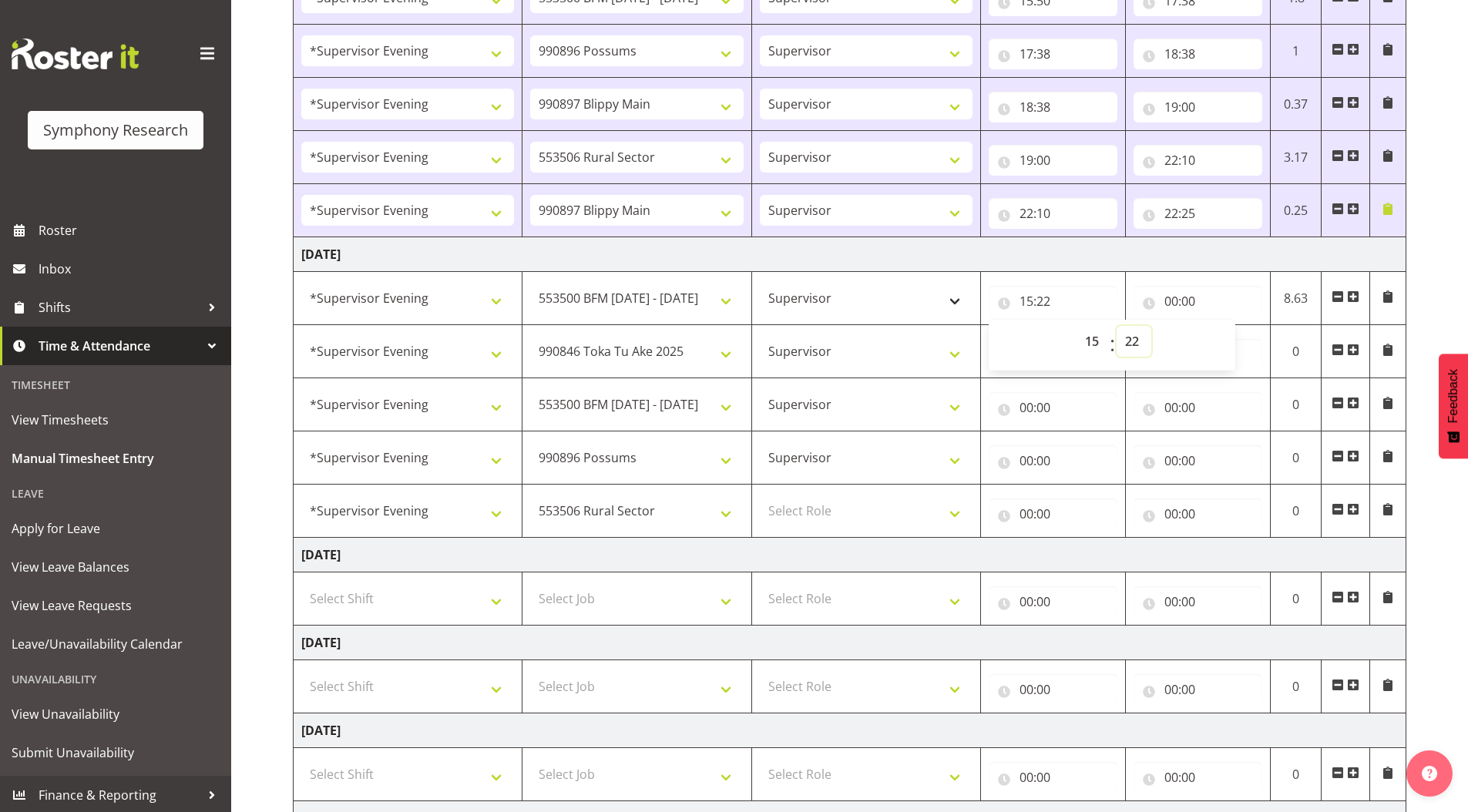
scroll to position [859, 0]
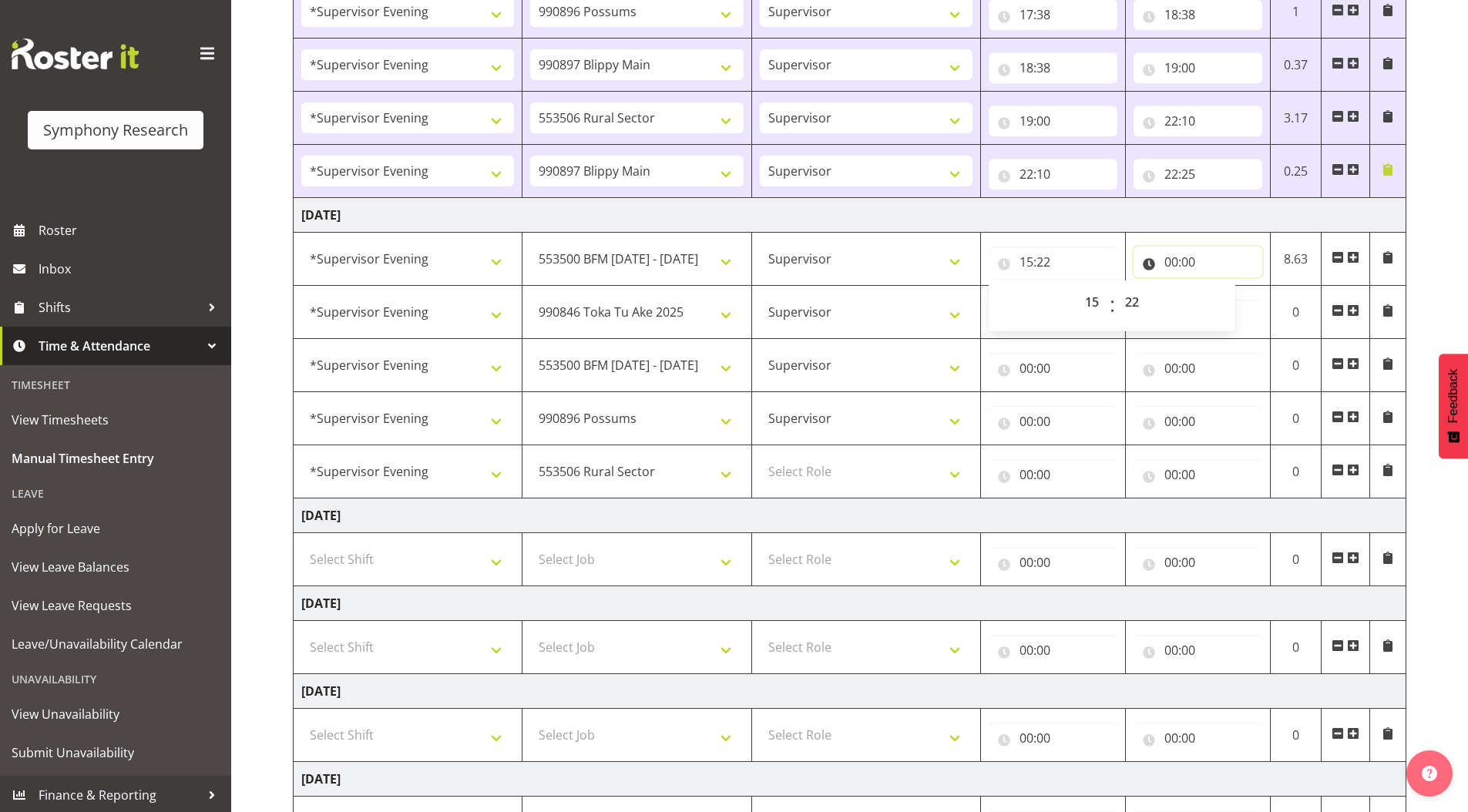
click at [1172, 257] on input "00:00" at bounding box center [1198, 262] width 129 height 31
click at [1228, 304] on select "00 01 02 03 04 05 06 07 08 09 10 11 12 13 14 15 16 17 18 19 20 21 22 23" at bounding box center [1238, 302] width 34 height 31
select select "15"
click at [1221, 286] on select "00 01 02 03 04 05 06 07 08 09 10 11 12 13 14 15 16 17 18 19 20 21 22 23" at bounding box center [1238, 302] width 34 height 31
type input "15:00"
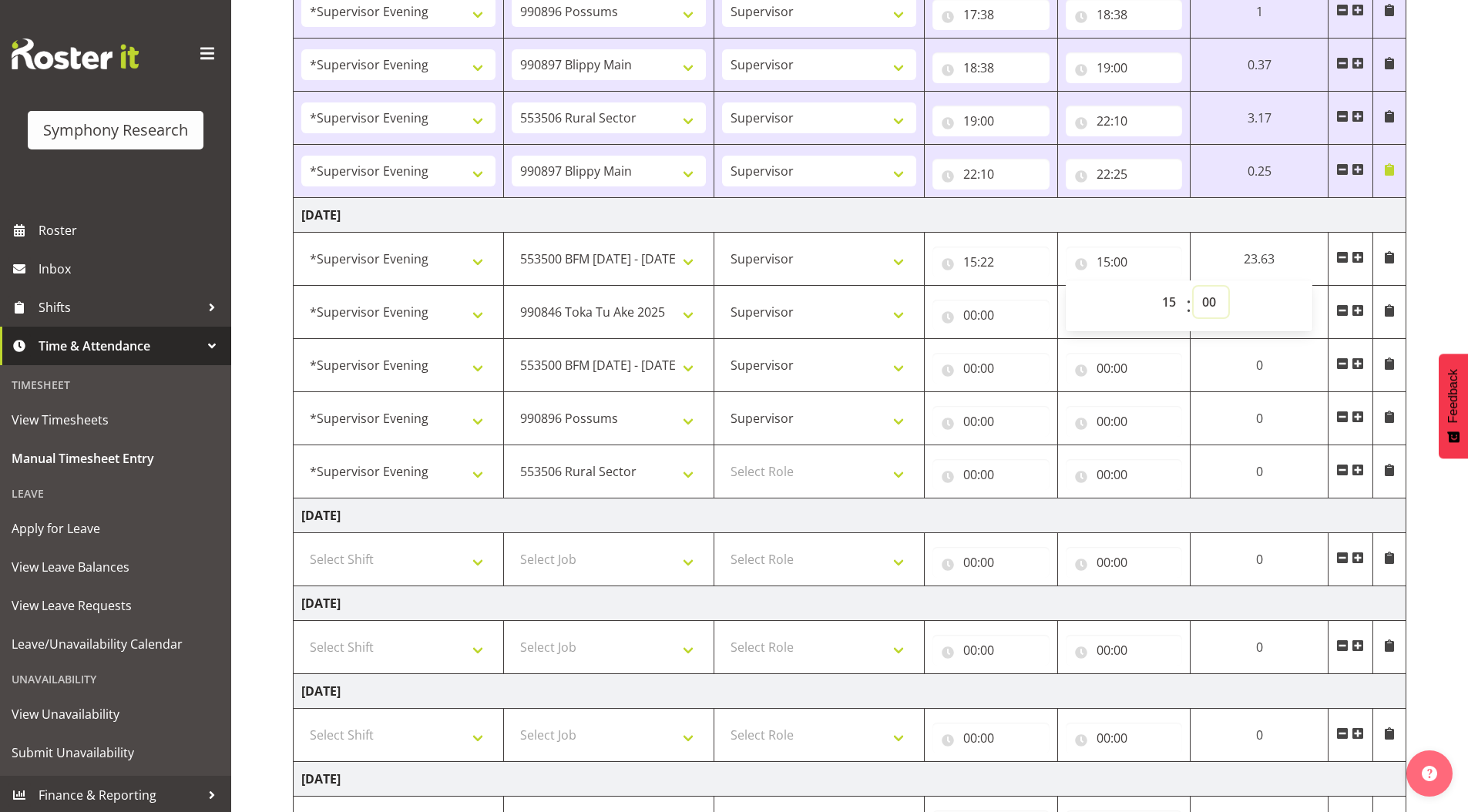
click at [1211, 304] on select "00 01 02 03 04 05 06 07 08 09 10 11 12 13 14 15 16 17 18 19 20 21 22 23 24 25 2…" at bounding box center [1211, 302] width 34 height 31
select select "15"
click at [1194, 286] on select "00 01 02 03 04 05 06 07 08 09 10 11 12 13 14 15 16 17 18 19 20 21 22 23 24 25 2…" at bounding box center [1211, 302] width 34 height 31
type input "15:15"
click at [1208, 298] on select "00 01 02 03 04 05 06 07 08 09 10 11 12 13 14 15 16 17 18 19 20 21 22 23 24 25 2…" at bounding box center [1211, 302] width 34 height 31
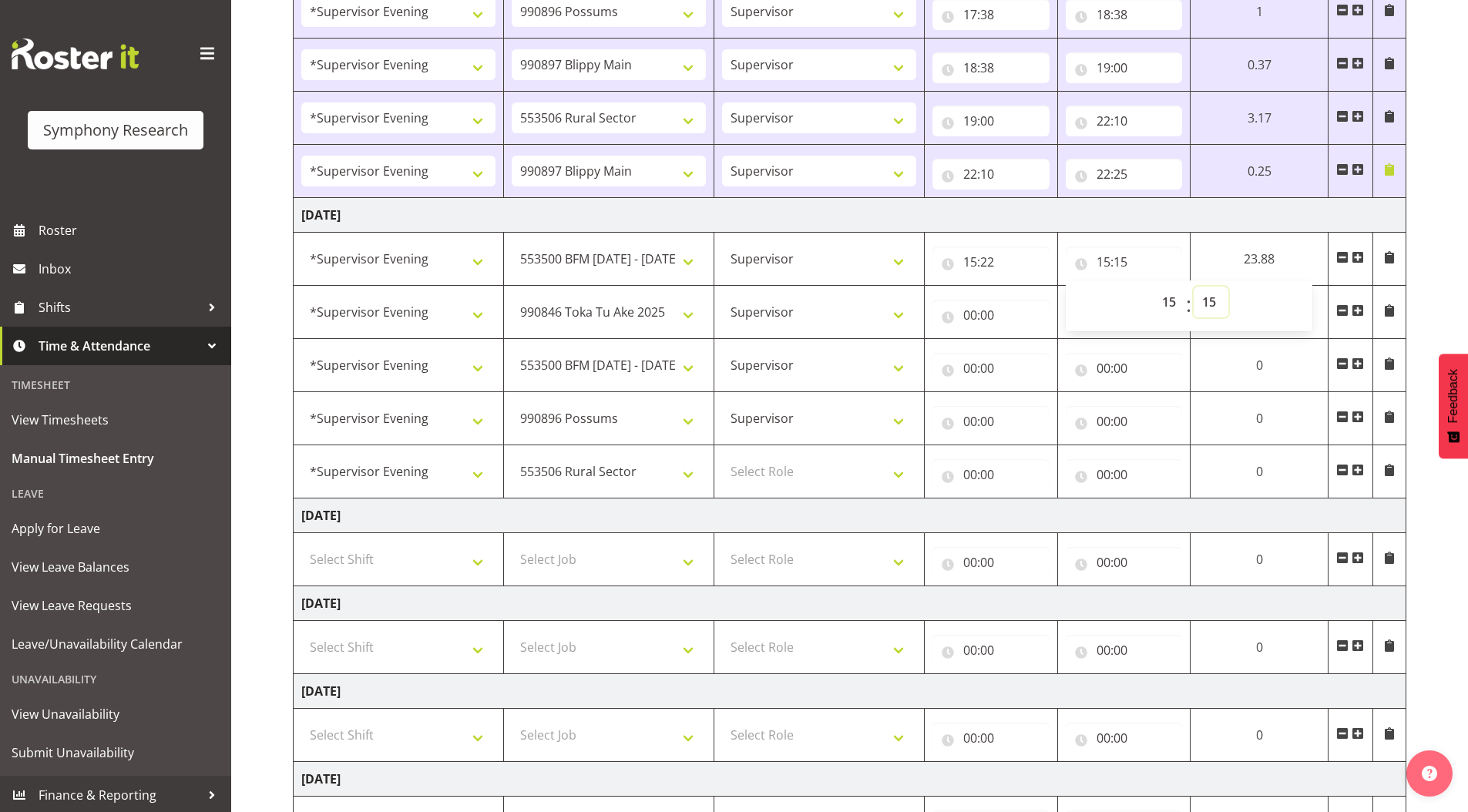
select select "27"
click at [1194, 286] on select "00 01 02 03 04 05 06 07 08 09 10 11 12 13 14 15 16 17 18 19 20 21 22 23 24 25 2…" at bounding box center [1211, 302] width 34 height 31
type input "15:27"
click at [965, 313] on input "00:00" at bounding box center [991, 315] width 117 height 31
click at [1028, 353] on select "00 01 02 03 04 05 06 07 08 09 10 11 12 13 14 15 16 17 18 19 20 21 22 23" at bounding box center [1037, 355] width 34 height 31
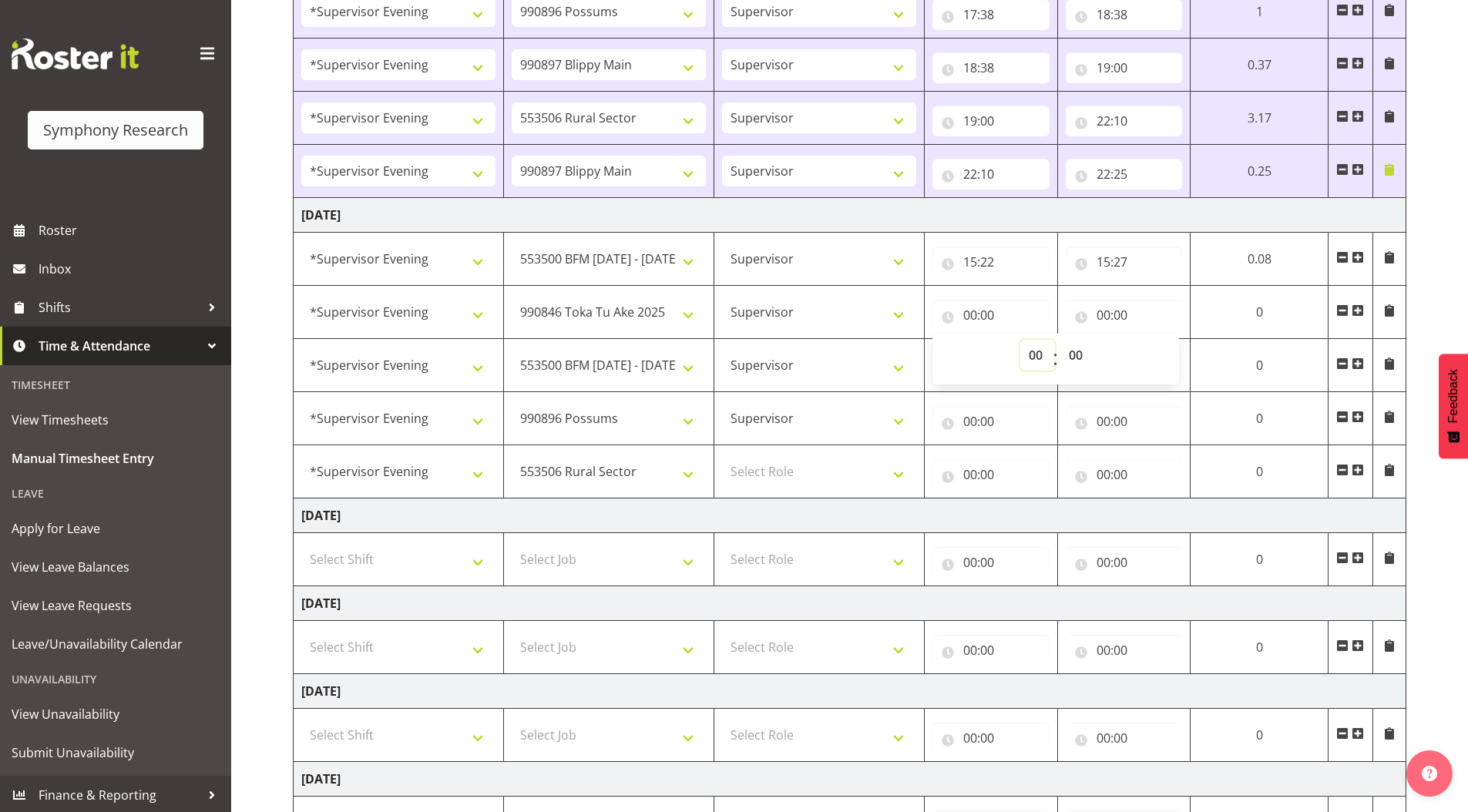
select select "15"
click at [1055, 340] on select "00 01 02 03 04 05 06 07 08 09 10 11 12 13 14 15 16 17 18 19 20 21 22 23" at bounding box center [1037, 355] width 34 height 31
type input "15:00"
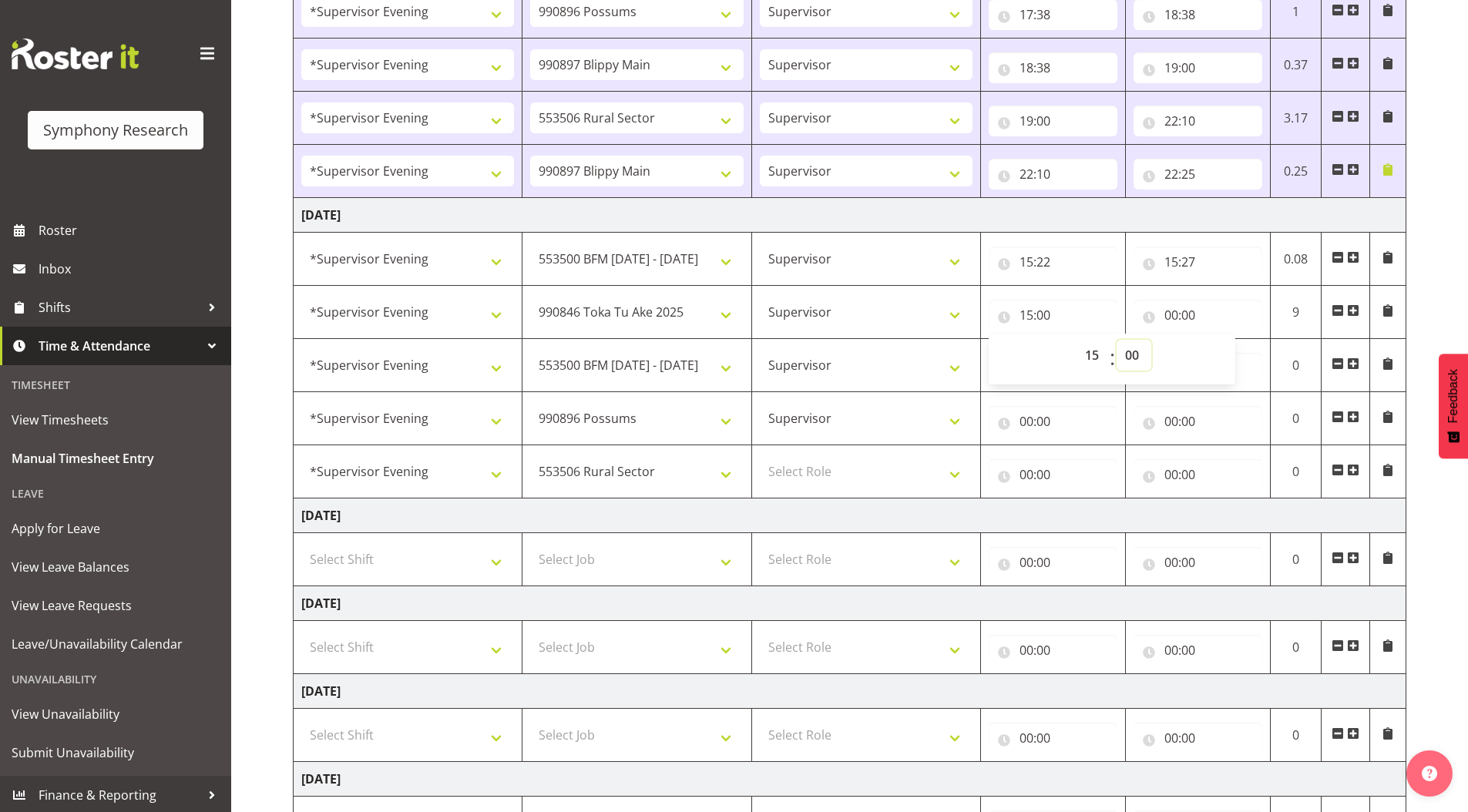
drag, startPoint x: 1135, startPoint y: 355, endPoint x: 1136, endPoint y: 368, distance: 13.0
click at [1135, 355] on select "00 01 02 03 04 05 06 07 08 09 10 11 12 13 14 15 16 17 18 19 20 21 22 23 24 25 2…" at bounding box center [1134, 355] width 34 height 31
select select "27"
click at [1117, 340] on select "00 01 02 03 04 05 06 07 08 09 10 11 12 13 14 15 16 17 18 19 20 21 22 23 24 25 2…" at bounding box center [1134, 355] width 34 height 31
type input "15:27"
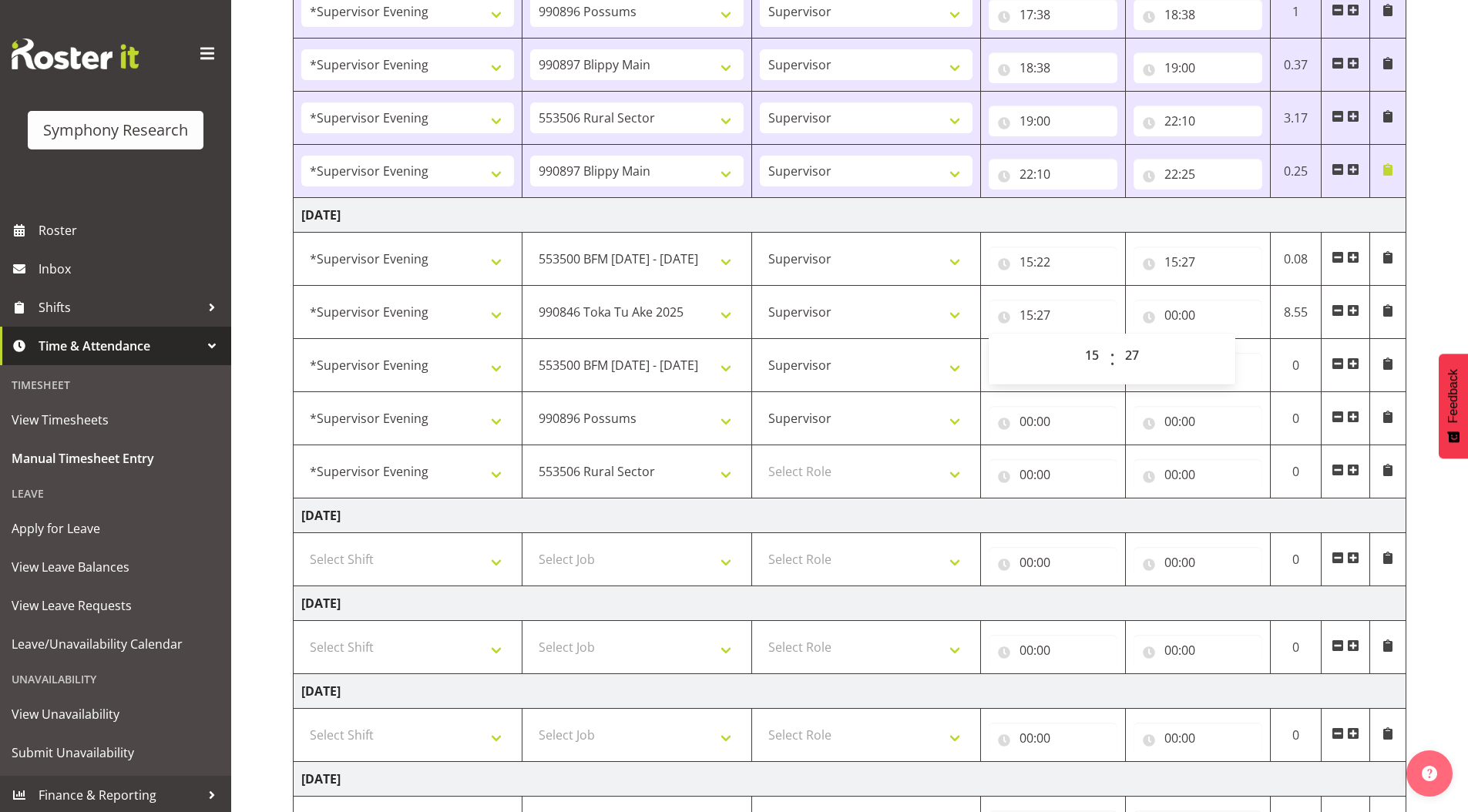
click at [1421, 191] on div "September 22nd - September 28th 2025 Shift Job Role Start Time End Time Total M…" at bounding box center [880, 101] width 1175 height 1669
click at [805, 474] on select "Select Role Supervisor Briefing Interviewing" at bounding box center [866, 471] width 213 height 31
select select "45"
click at [760, 456] on select "Select Role Supervisor Briefing Interviewing" at bounding box center [866, 471] width 213 height 31
click at [1167, 317] on input "00:00" at bounding box center [1198, 315] width 129 height 31
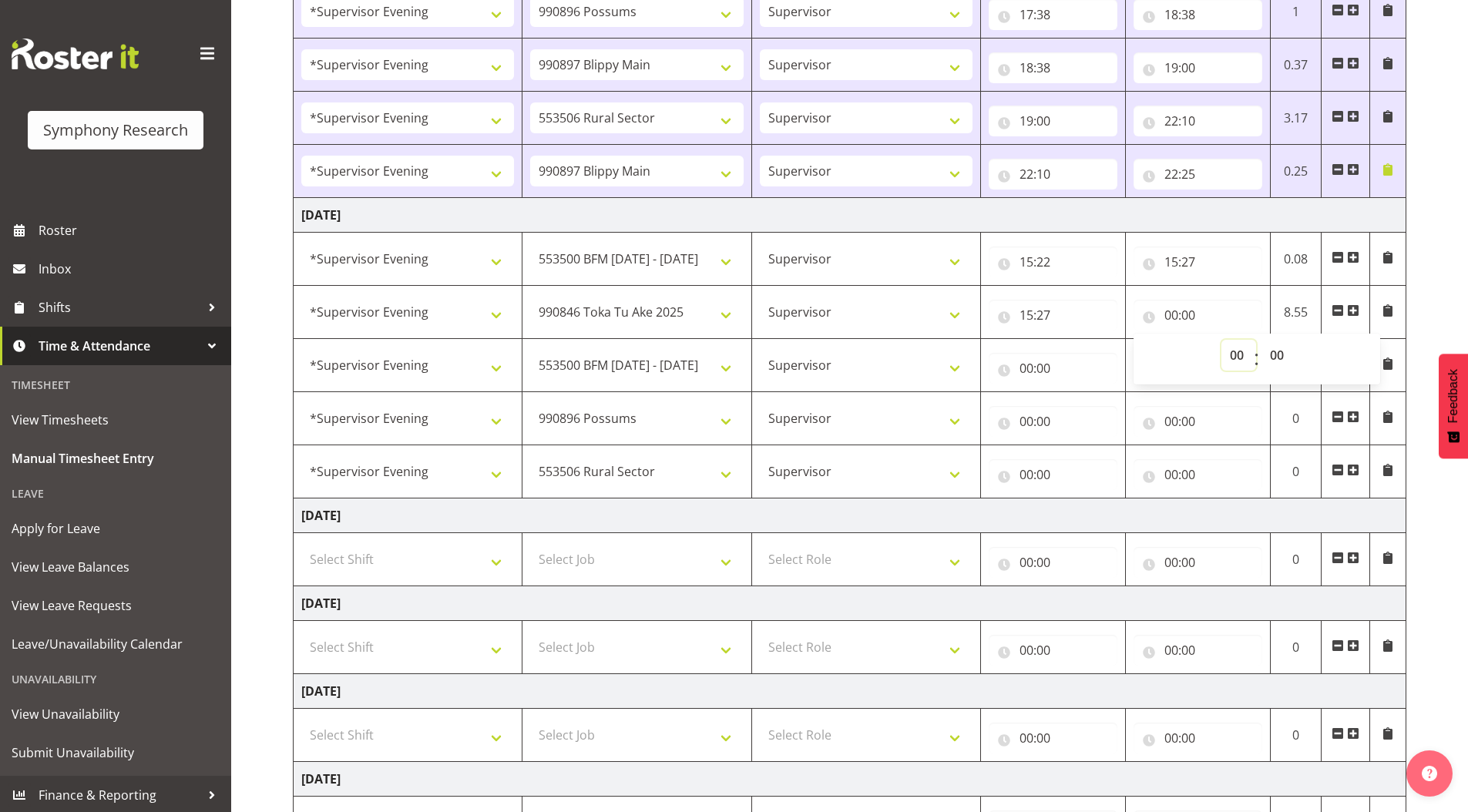
click at [1229, 355] on select "00 01 02 03 04 05 06 07 08 09 10 11 12 13 14 15 16 17 18 19 20 21 22 23" at bounding box center [1238, 355] width 34 height 31
select select "16"
click at [1221, 340] on select "00 01 02 03 04 05 06 07 08 09 10 11 12 13 14 15 16 17 18 19 20 21 22 23" at bounding box center [1238, 355] width 34 height 31
type input "16:00"
click at [1434, 264] on div "September 22nd - September 28th 2025 Shift Job Role Start Time End Time Total M…" at bounding box center [880, 101] width 1175 height 1669
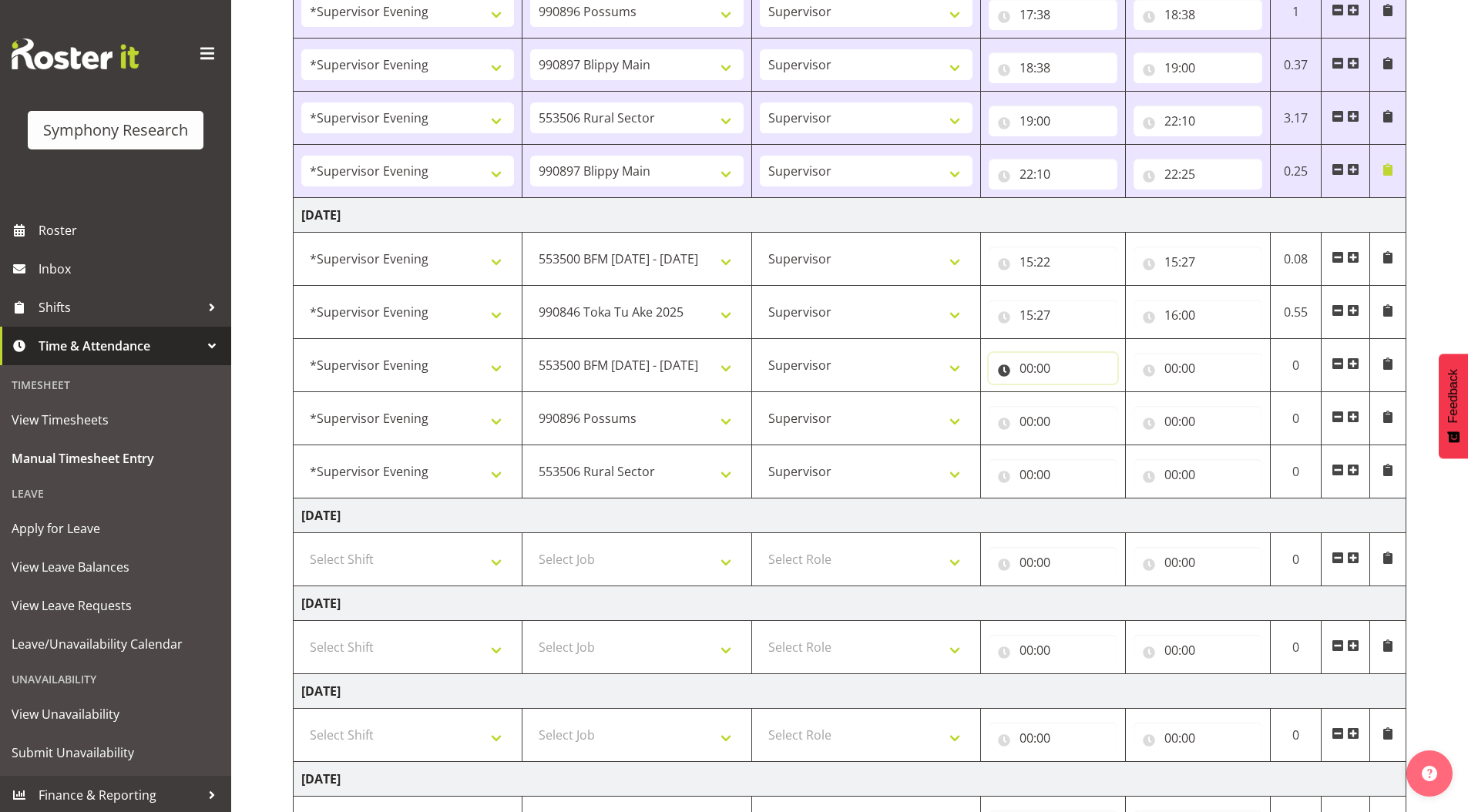
click at [1025, 368] on input "00:00" at bounding box center [1053, 368] width 129 height 31
click at [1088, 408] on select "00 01 02 03 04 05 06 07 08 09 10 11 12 13 14 15 16 17 18 19 20 21 22 23" at bounding box center [1094, 409] width 34 height 31
select select "16"
click at [1076, 393] on select "00 01 02 03 04 05 06 07 08 09 10 11 12 13 14 15 16 17 18 19 20 21 22 23" at bounding box center [1094, 409] width 34 height 31
type input "16:00"
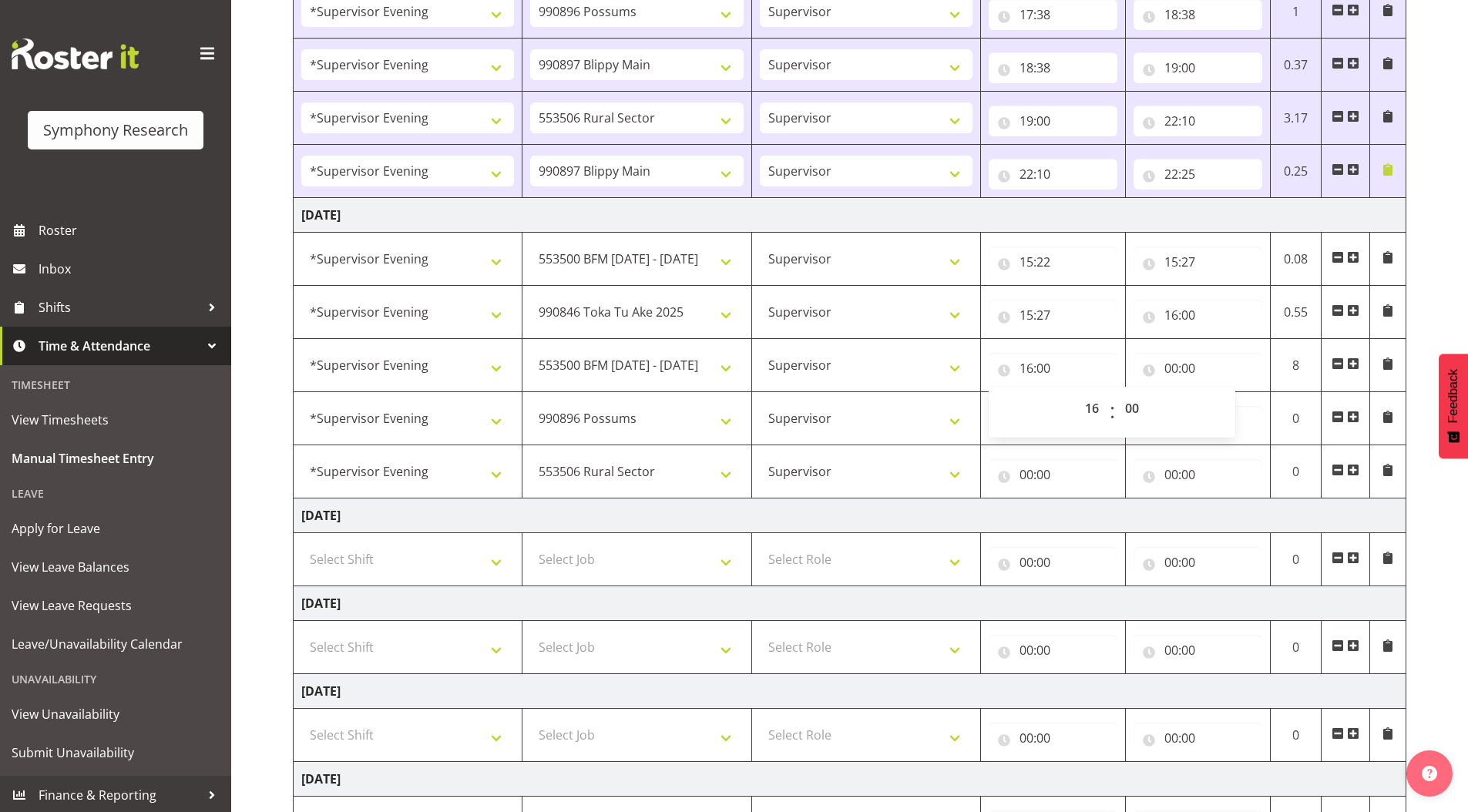
click at [1415, 210] on div "September 22nd - September 28th 2025 Shift Job Role Start Time End Time Total M…" at bounding box center [880, 101] width 1175 height 1669
click at [1165, 372] on input "00:00" at bounding box center [1198, 368] width 129 height 31
click at [1238, 409] on select "00 01 02 03 04 05 06 07 08 09 10 11 12 13 14 15 16 17 18 19 20 21 22 23" at bounding box center [1238, 409] width 34 height 31
select select "18"
click at [1221, 393] on select "00 01 02 03 04 05 06 07 08 09 10 11 12 13 14 15 16 17 18 19 20 21 22 23" at bounding box center [1238, 409] width 34 height 31
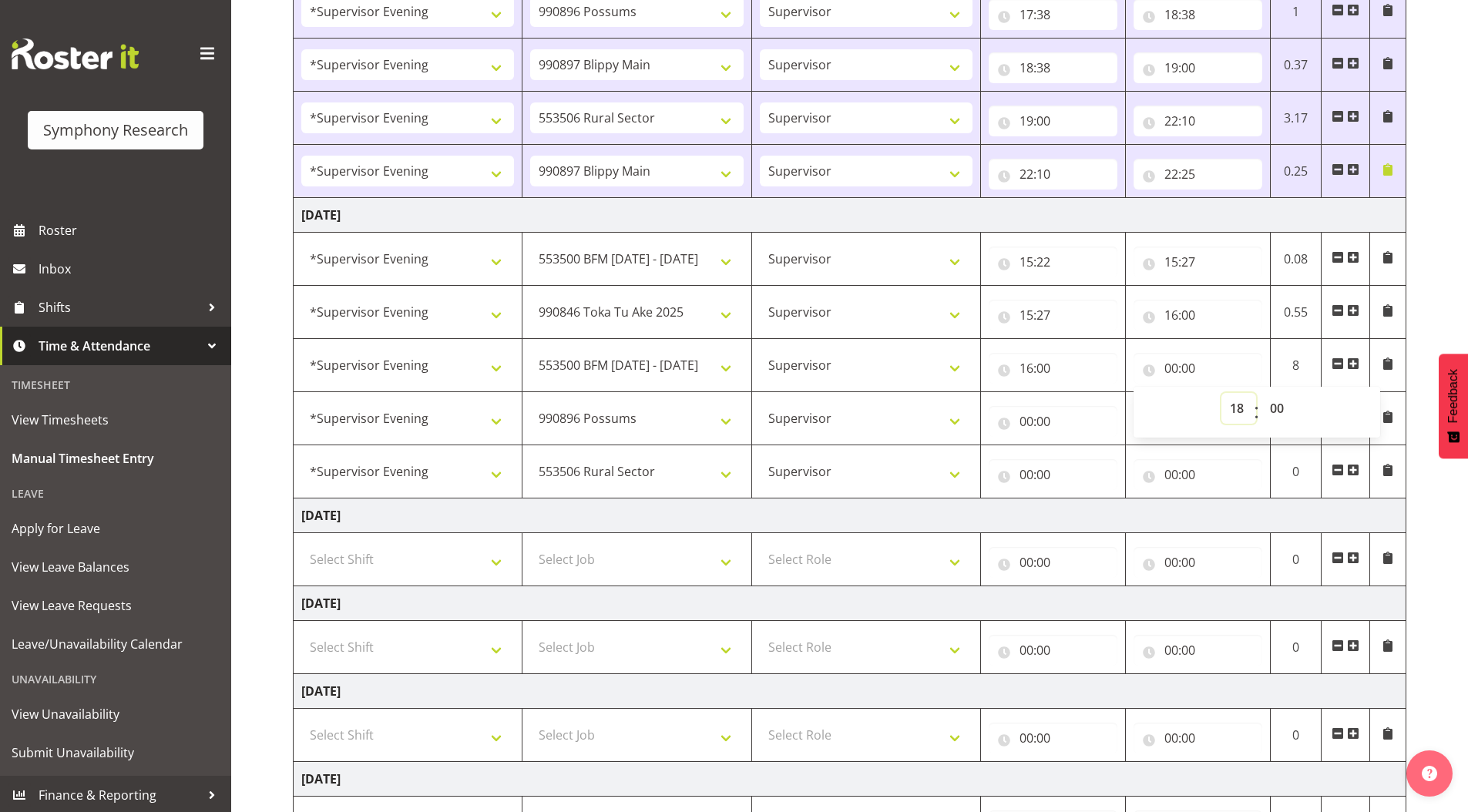
type input "18:00"
click at [1417, 253] on div "September 22nd - September 28th 2025 Shift Job Role Start Time End Time Total M…" at bounding box center [880, 101] width 1175 height 1669
click at [1028, 419] on input "00:00" at bounding box center [1053, 421] width 129 height 31
drag, startPoint x: 1094, startPoint y: 459, endPoint x: 1091, endPoint y: 449, distance: 10.4
click at [1094, 459] on select "00 01 02 03 04 05 06 07 08 09 10 11 12 13 14 15 16 17 18 19 20 21 22 23" at bounding box center [1094, 462] width 34 height 31
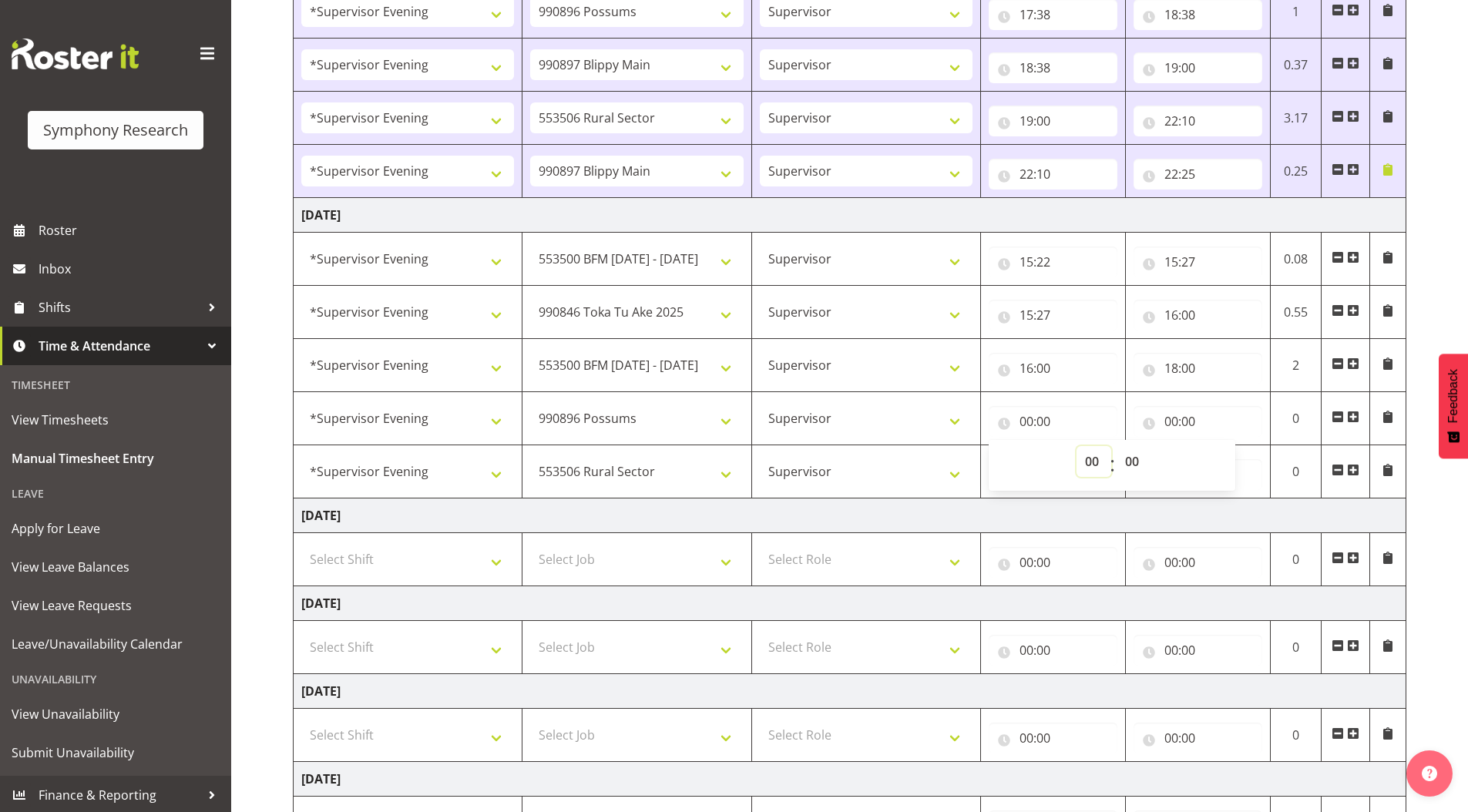
select select "18"
click at [1076, 446] on select "00 01 02 03 04 05 06 07 08 09 10 11 12 13 14 15 16 17 18 19 20 21 22 23" at bounding box center [1094, 462] width 34 height 31
type input "18:00"
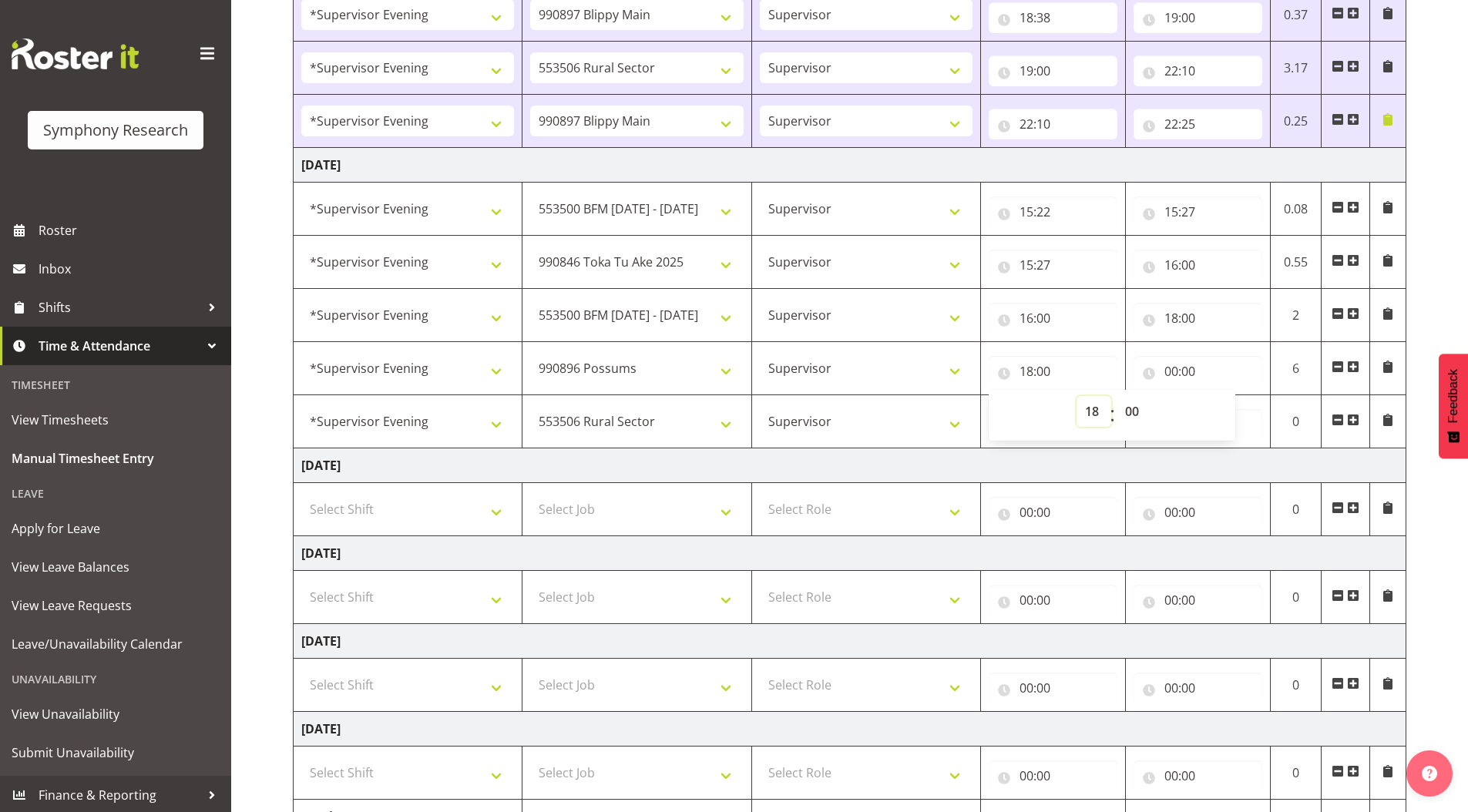
scroll to position [935, 0]
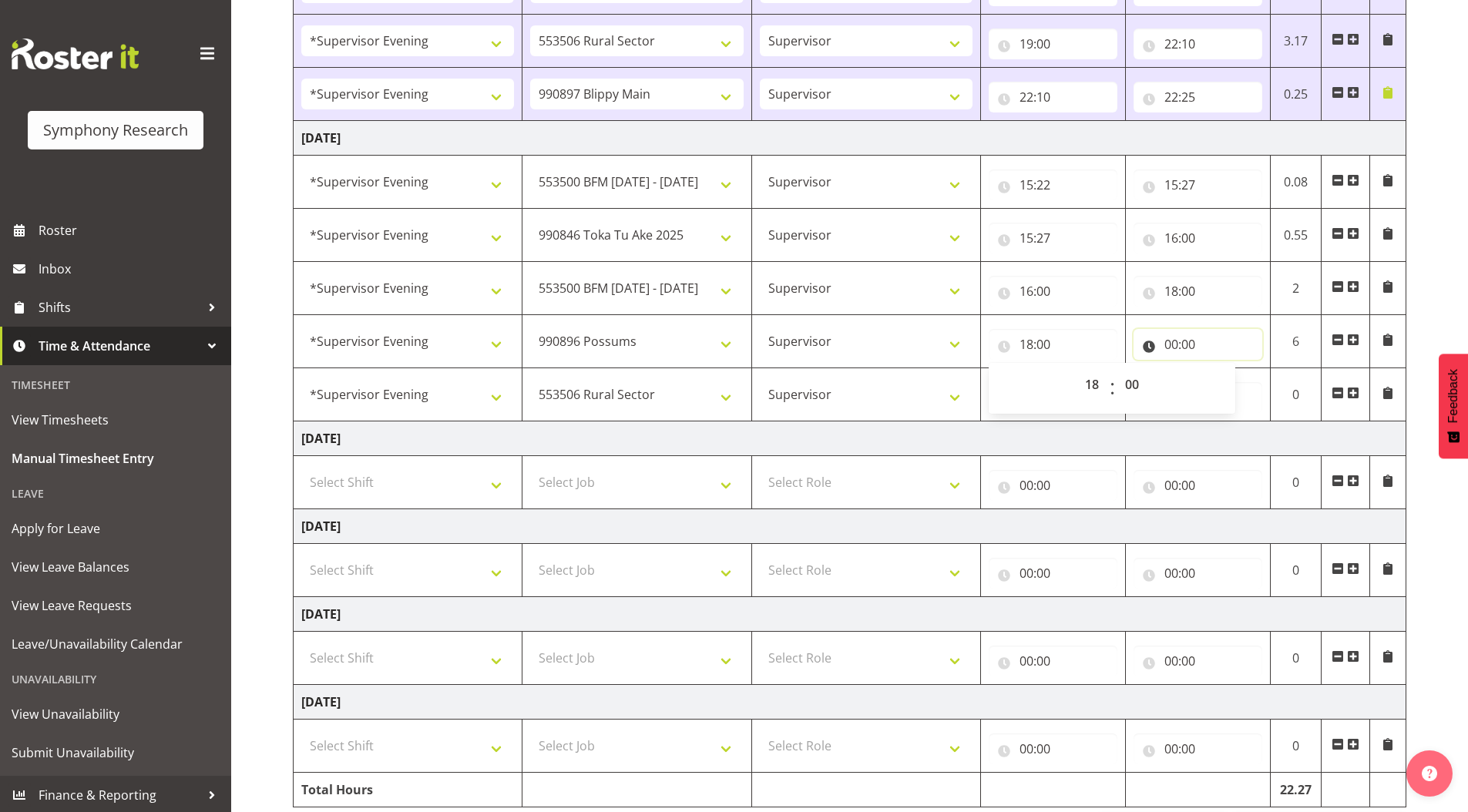
click at [1169, 346] on input "00:00" at bounding box center [1198, 344] width 129 height 31
click at [1234, 385] on select "00 01 02 03 04 05 06 07 08 09 10 11 12 13 14 15 16 17 18 19 20 21 22 23" at bounding box center [1238, 385] width 34 height 31
select select "18"
click at [1221, 369] on select "00 01 02 03 04 05 06 07 08 09 10 11 12 13 14 15 16 17 18 19 20 21 22 23" at bounding box center [1238, 385] width 34 height 31
type input "18:00"
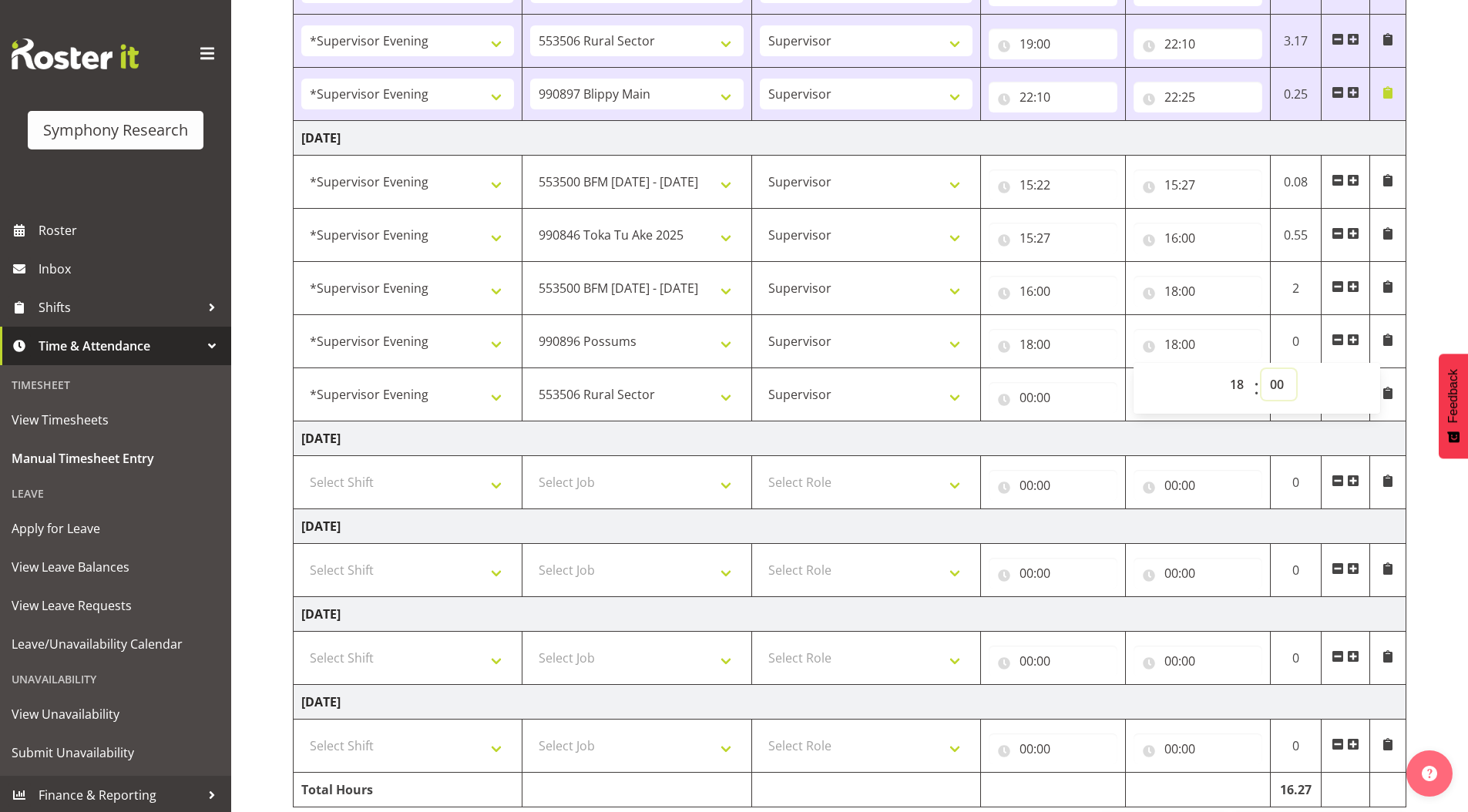
drag, startPoint x: 1280, startPoint y: 385, endPoint x: 1315, endPoint y: 502, distance: 122.1
click at [1280, 385] on select "00 01 02 03 04 05 06 07 08 09 10 11 12 13 14 15 16 17 18 19 20 21 22 23 24 25 2…" at bounding box center [1279, 385] width 34 height 31
select select "45"
click at [1261, 369] on select "00 01 02 03 04 05 06 07 08 09 10 11 12 13 14 15 16 17 18 19 20 21 22 23 24 25 2…" at bounding box center [1279, 385] width 34 height 31
type input "18:45"
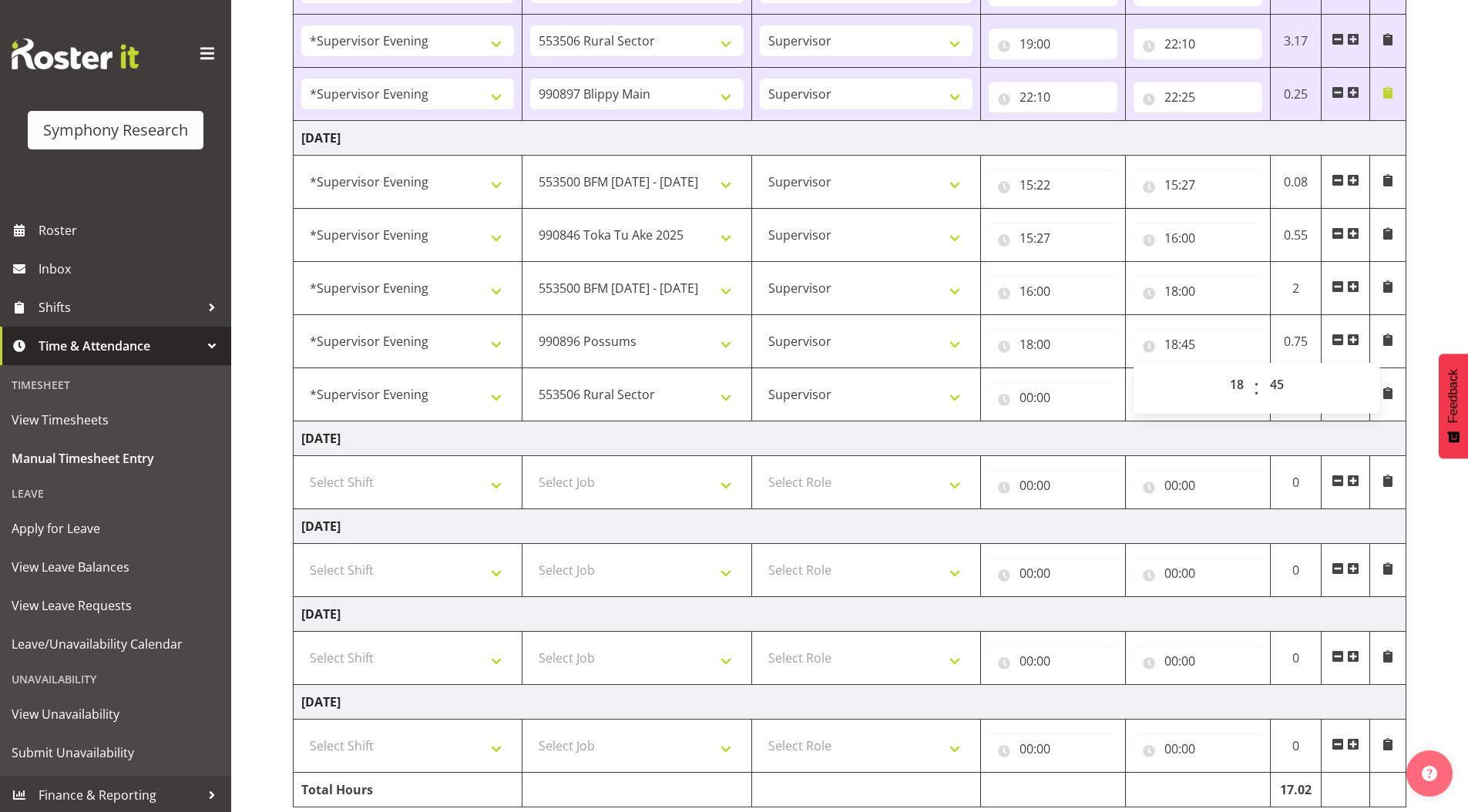
click at [1410, 290] on div "September 22nd - September 28th 2025 Shift Job Role Start Time End Time Total M…" at bounding box center [880, 24] width 1175 height 1669
click at [1028, 397] on input "00:00" at bounding box center [1053, 397] width 129 height 31
click at [1092, 439] on select "00 01 02 03 04 05 06 07 08 09 10 11 12 13 14 15 16 17 18 19 20 21 22 23" at bounding box center [1094, 438] width 34 height 31
select select "18"
click at [1076, 422] on select "00 01 02 03 04 05 06 07 08 09 10 11 12 13 14 15 16 17 18 19 20 21 22 23" at bounding box center [1094, 438] width 34 height 31
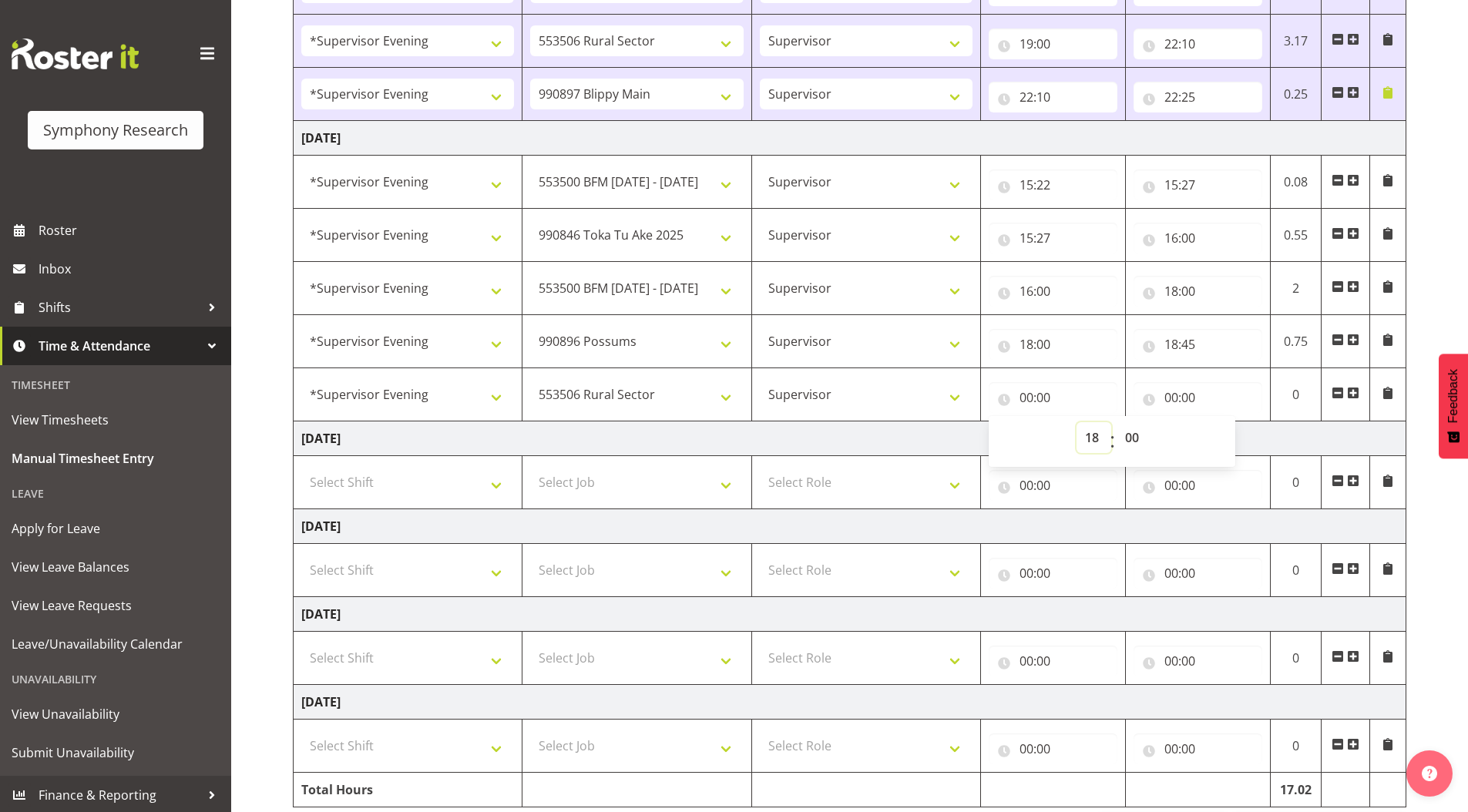
type input "18:00"
drag, startPoint x: 1134, startPoint y: 436, endPoint x: 1132, endPoint y: 426, distance: 10.2
click at [1134, 436] on select "00 01 02 03 04 05 06 07 08 09 10 11 12 13 14 15 16 17 18 19 20 21 22 23 24 25 2…" at bounding box center [1134, 438] width 34 height 31
select select "45"
click at [1117, 422] on select "00 01 02 03 04 05 06 07 08 09 10 11 12 13 14 15 16 17 18 19 20 21 22 23 24 25 2…" at bounding box center [1134, 438] width 34 height 31
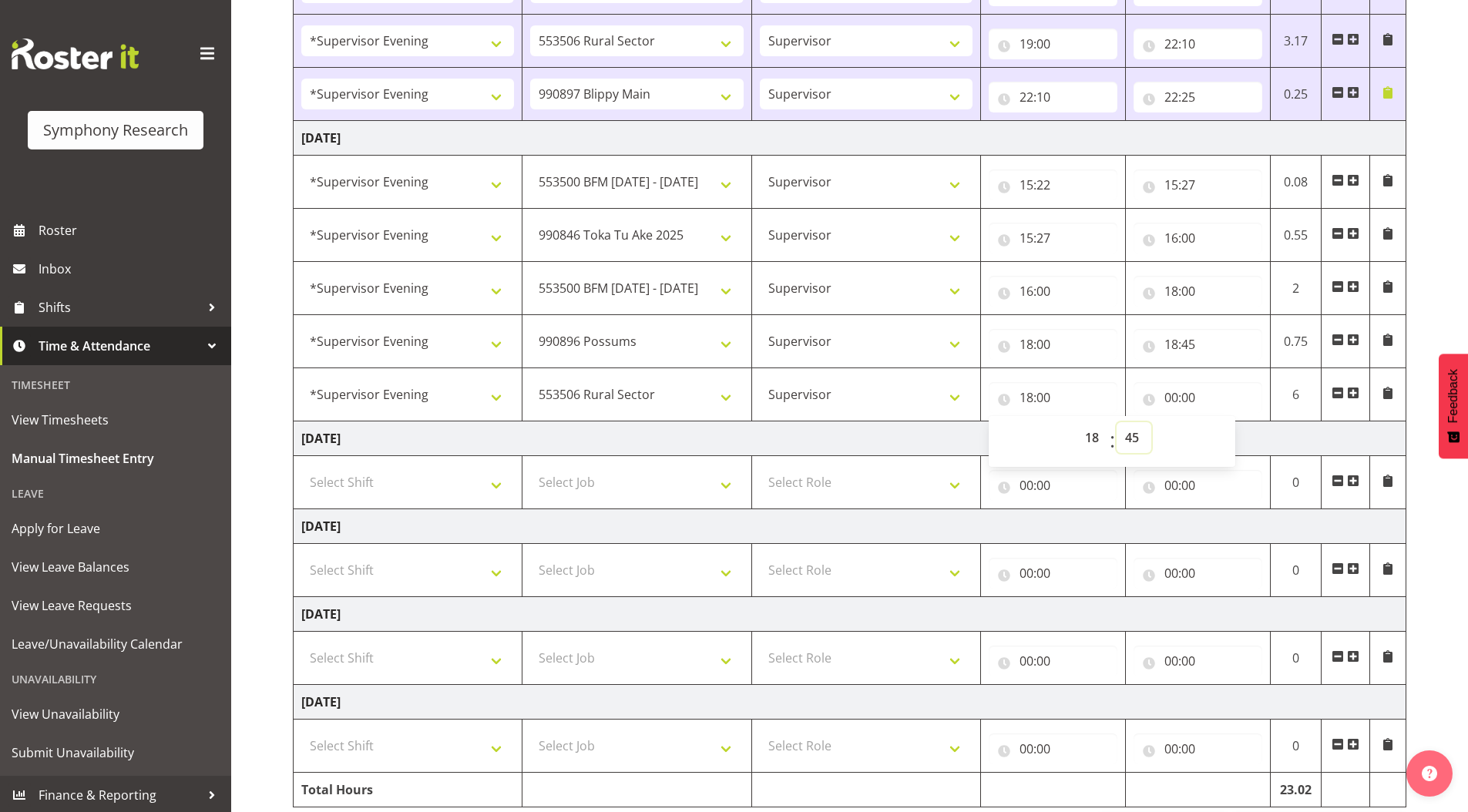
type input "18:45"
click at [1172, 401] on input "00:00" at bounding box center [1198, 397] width 129 height 31
drag, startPoint x: 1233, startPoint y: 438, endPoint x: 1234, endPoint y: 423, distance: 15.0
click at [1233, 438] on select "00 01 02 03 04 05 06 07 08 09 10 11 12 13 14 15 16 17 18 19 20 21 22 23" at bounding box center [1238, 438] width 34 height 31
select select "22"
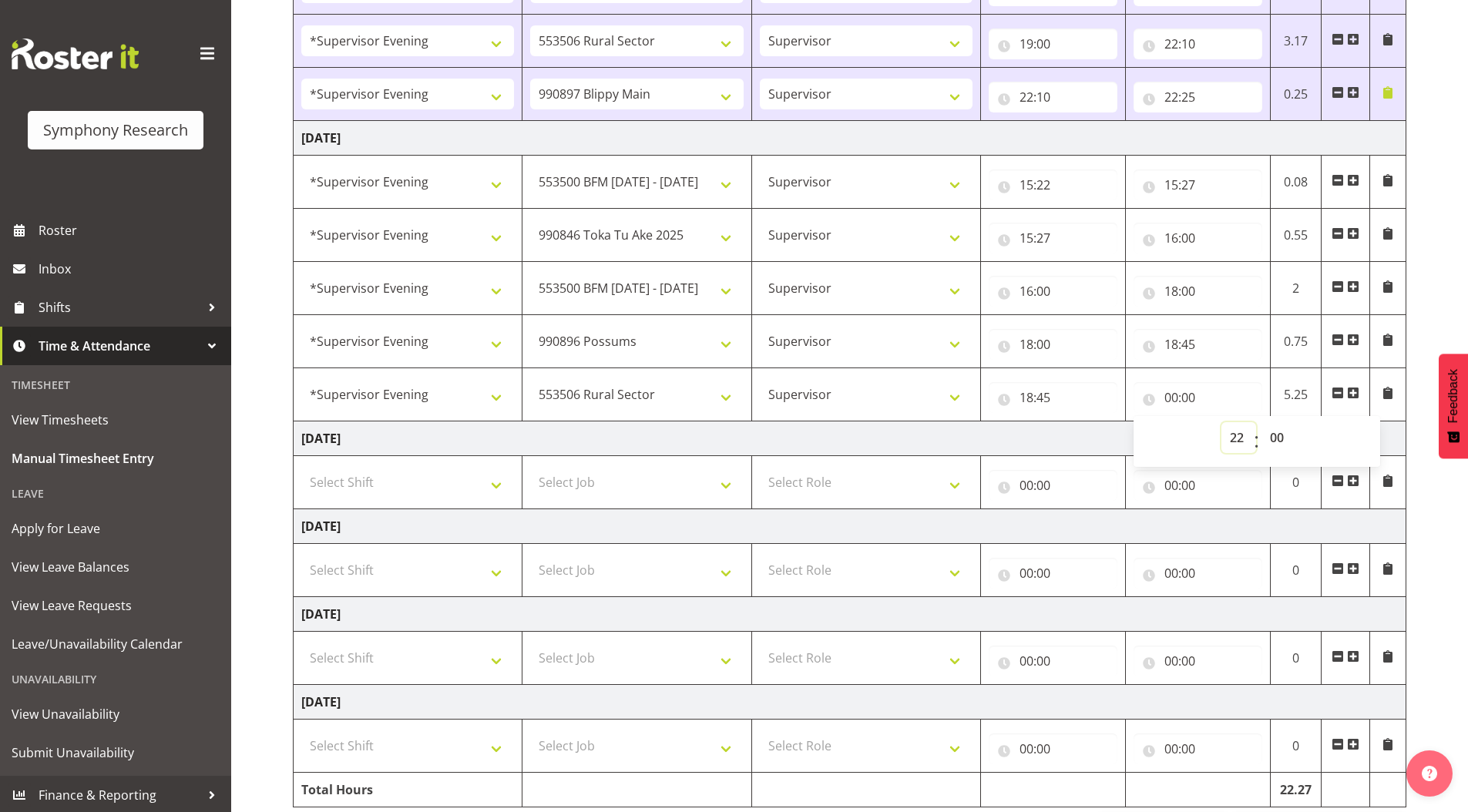
click at [1221, 422] on select "00 01 02 03 04 05 06 07 08 09 10 11 12 13 14 15 16 17 18 19 20 21 22 23" at bounding box center [1238, 438] width 34 height 31
type input "22:00"
click at [1420, 264] on div "September 22nd - September 28th 2025 Shift Job Role Start Time End Time Total M…" at bounding box center [880, 24] width 1175 height 1669
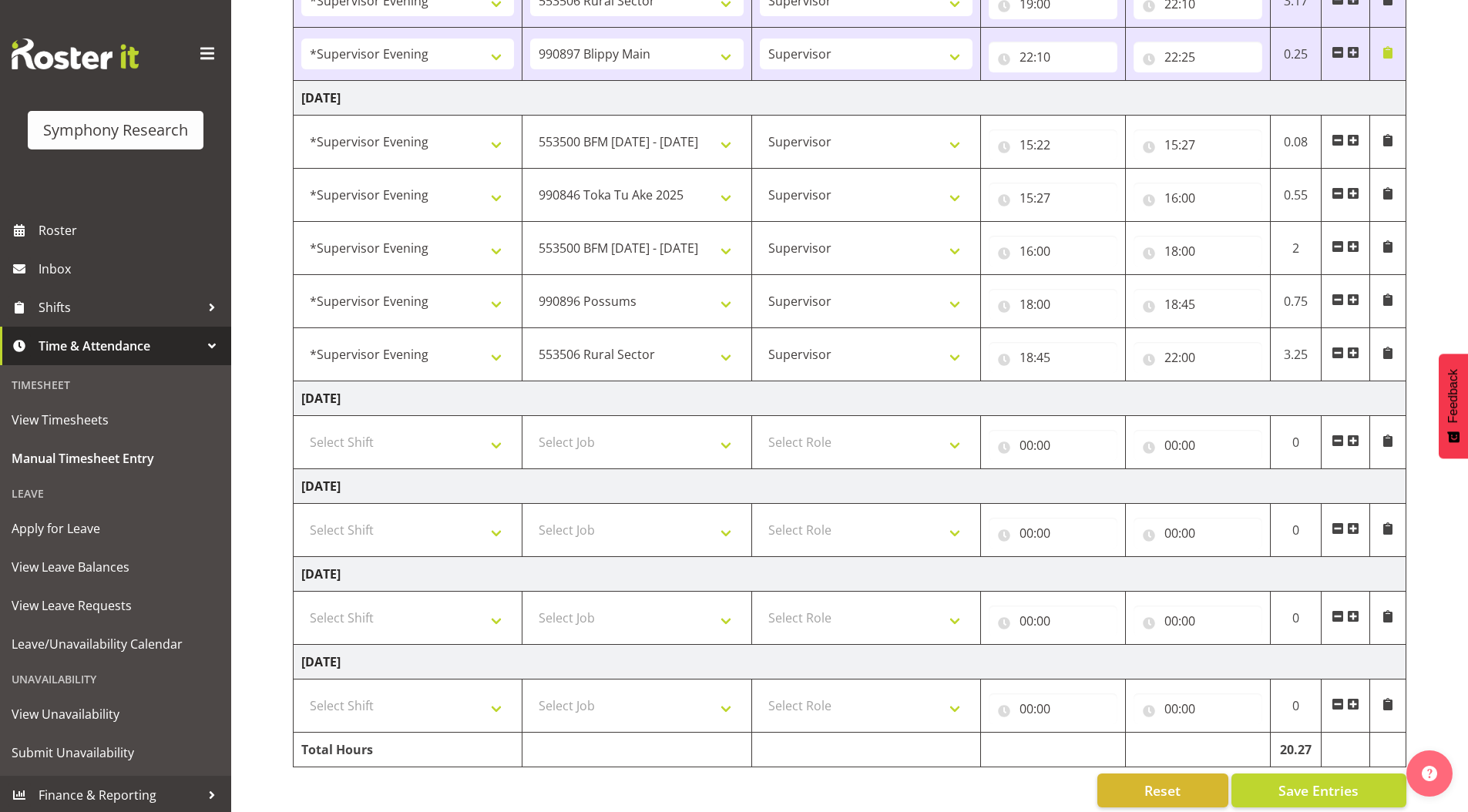
scroll to position [994, 0]
